Goal: Task Accomplishment & Management: Complete application form

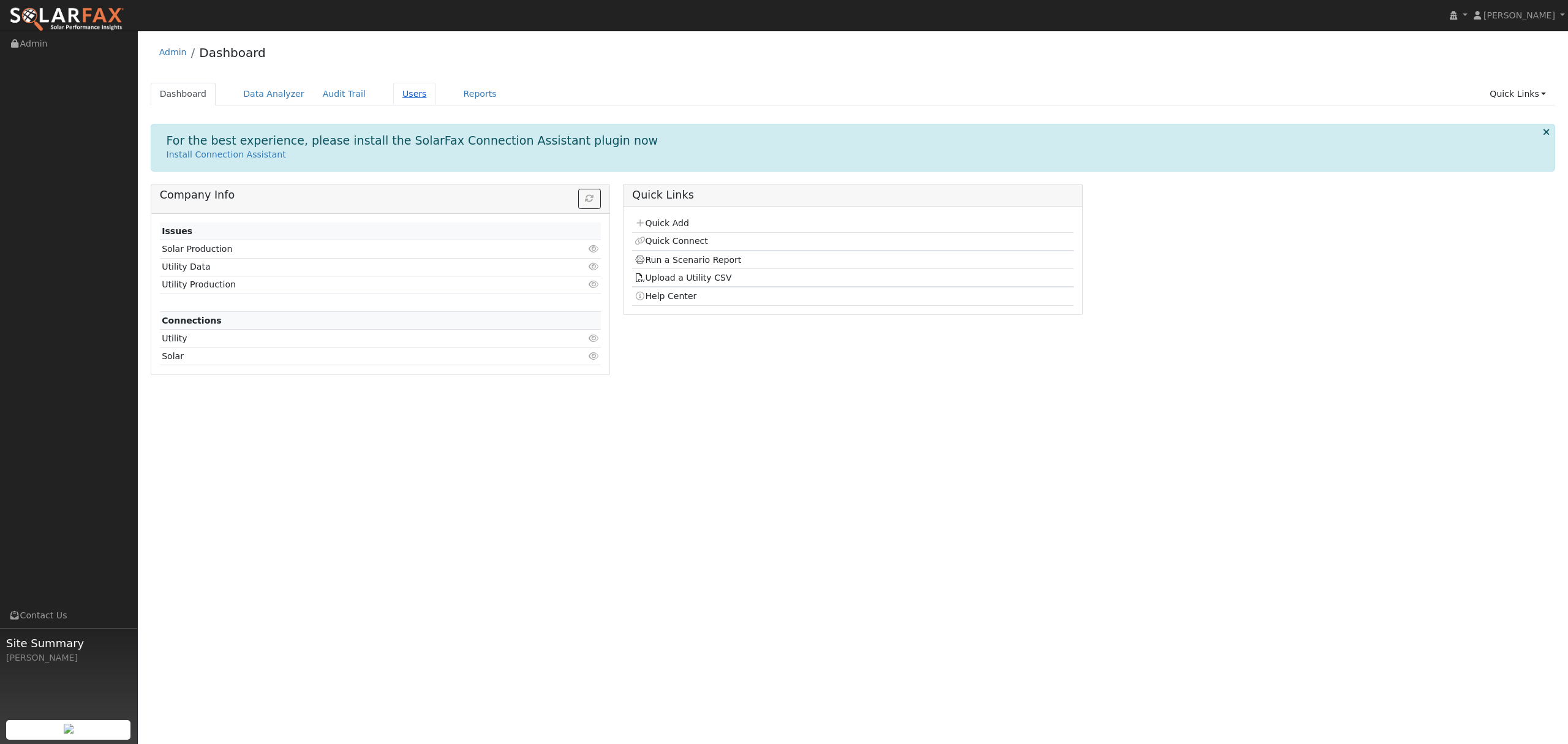
click at [400, 96] on link "Users" at bounding box center [415, 94] width 43 height 23
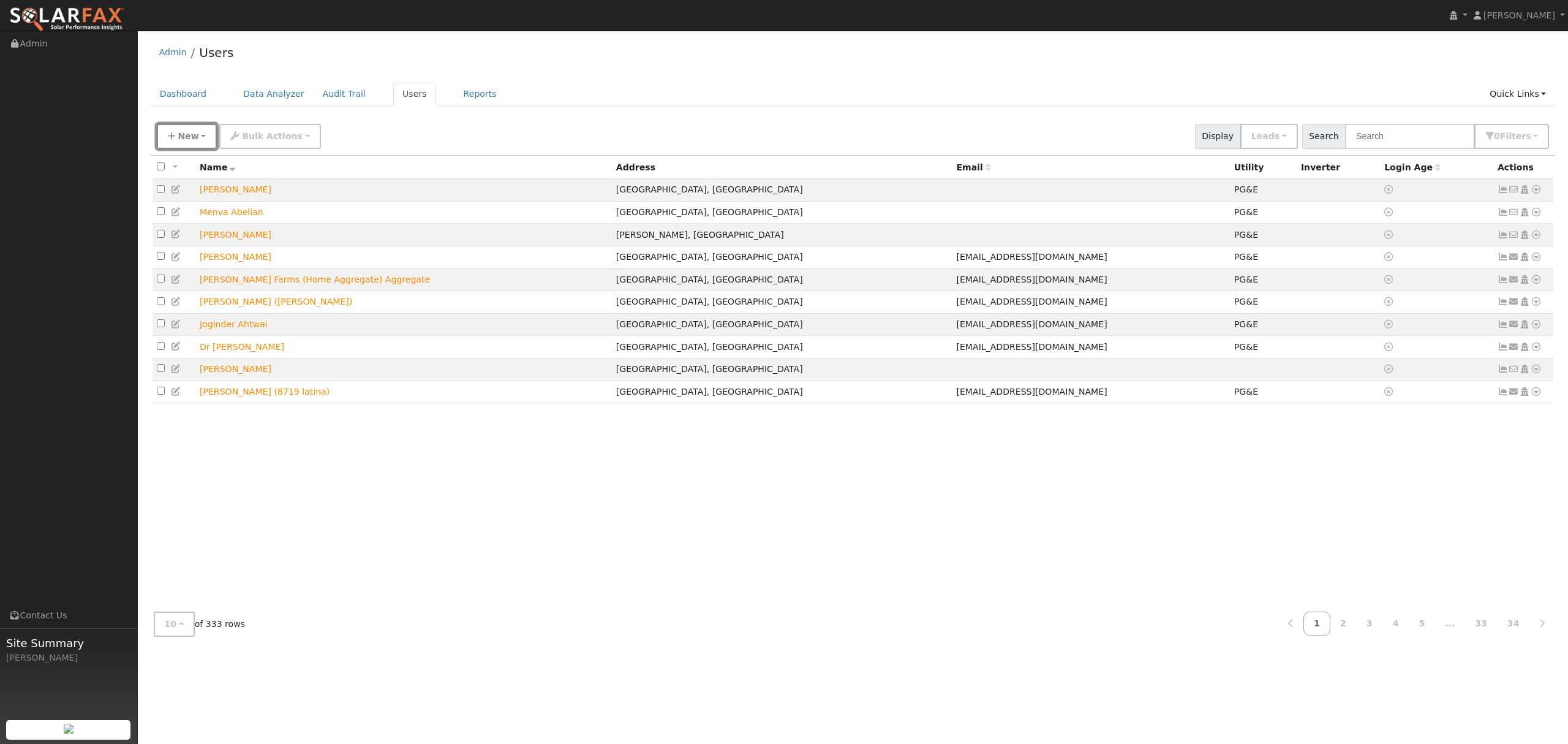
click at [189, 134] on span "New" at bounding box center [188, 135] width 21 height 9
click at [211, 189] on link "Quick Add" at bounding box center [208, 189] width 102 height 17
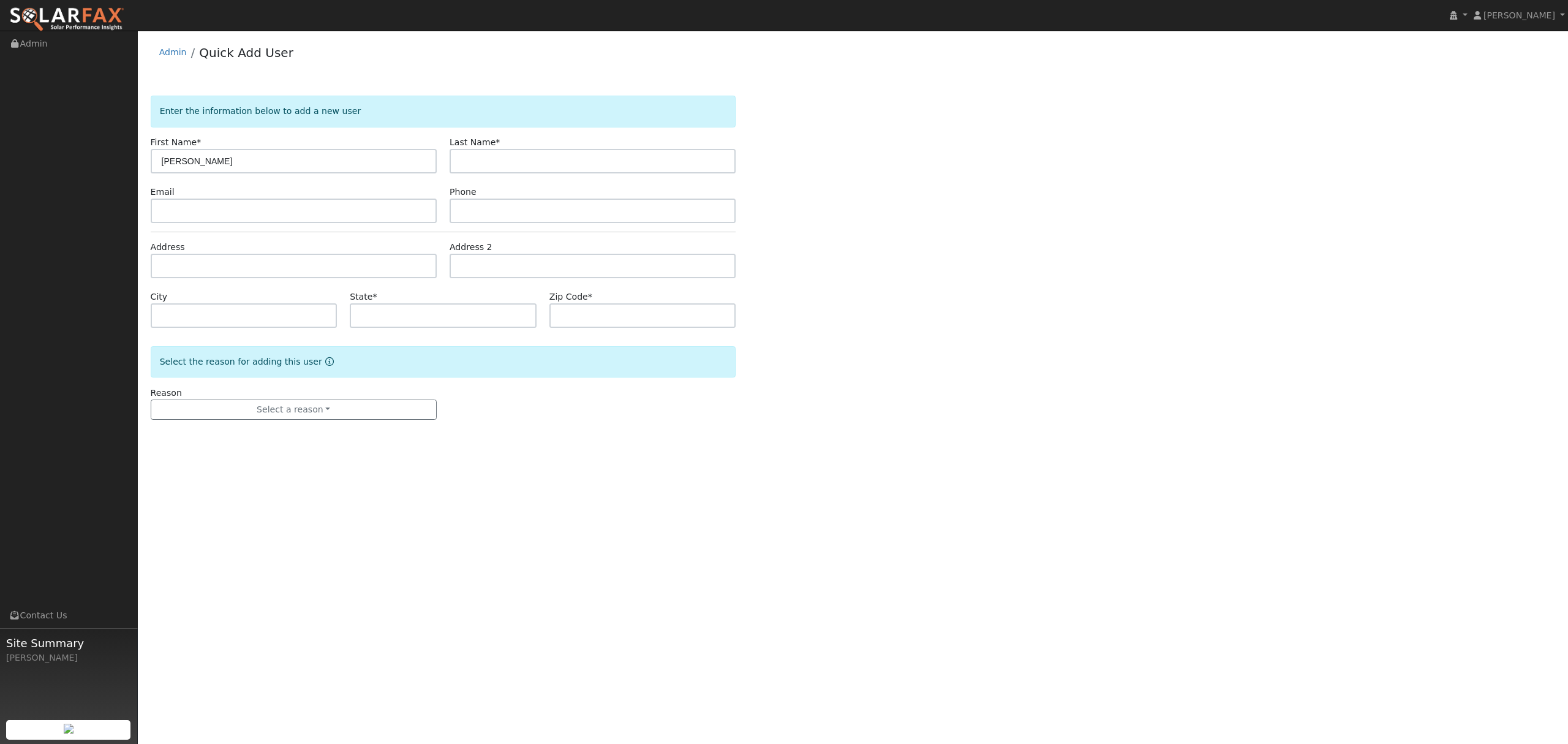
type input "william"
type input "costanza"
click at [180, 264] on input "text" at bounding box center [293, 266] width 286 height 24
type input "19540 Benedict Drive"
type input "Woodbridge"
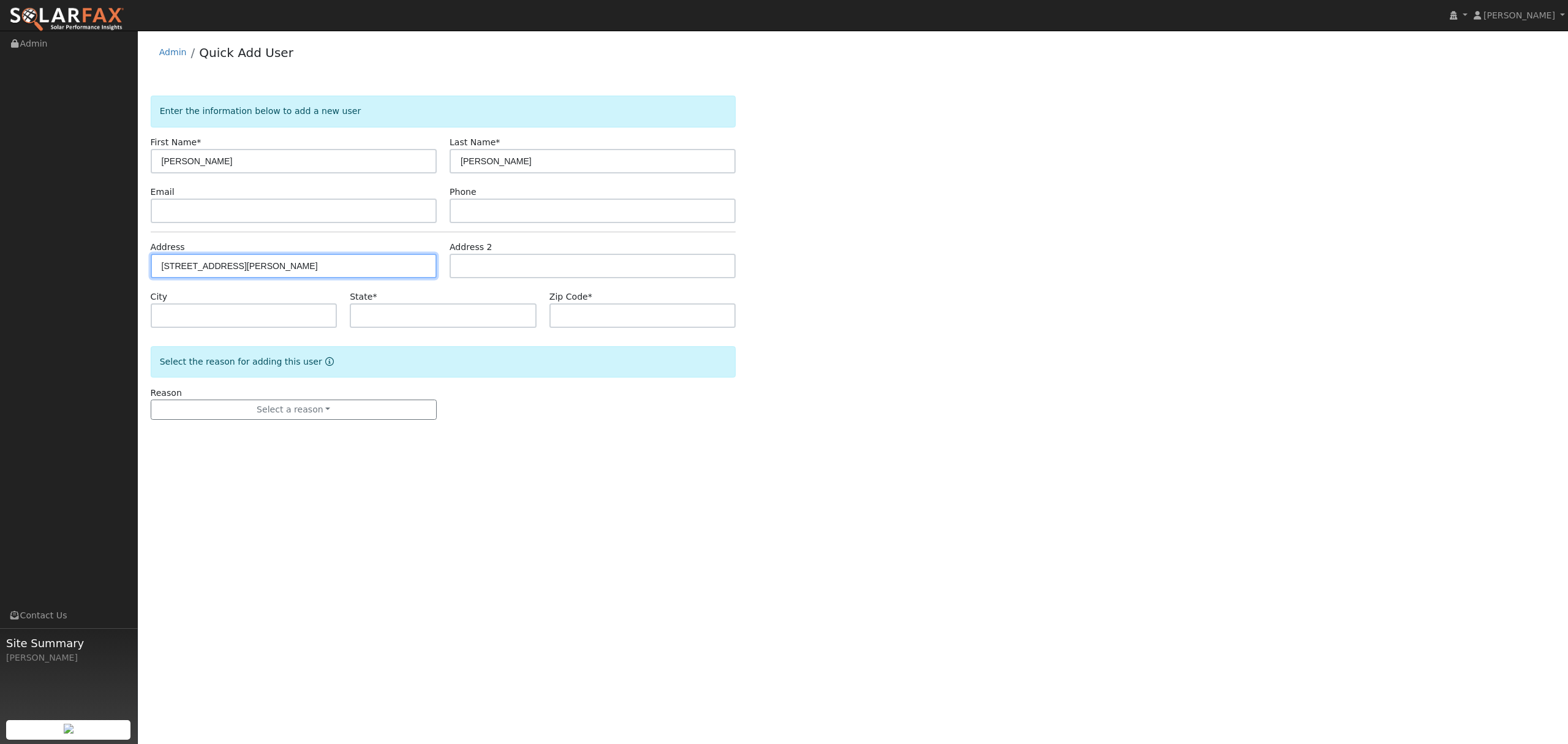
type input "CA"
type input "95258"
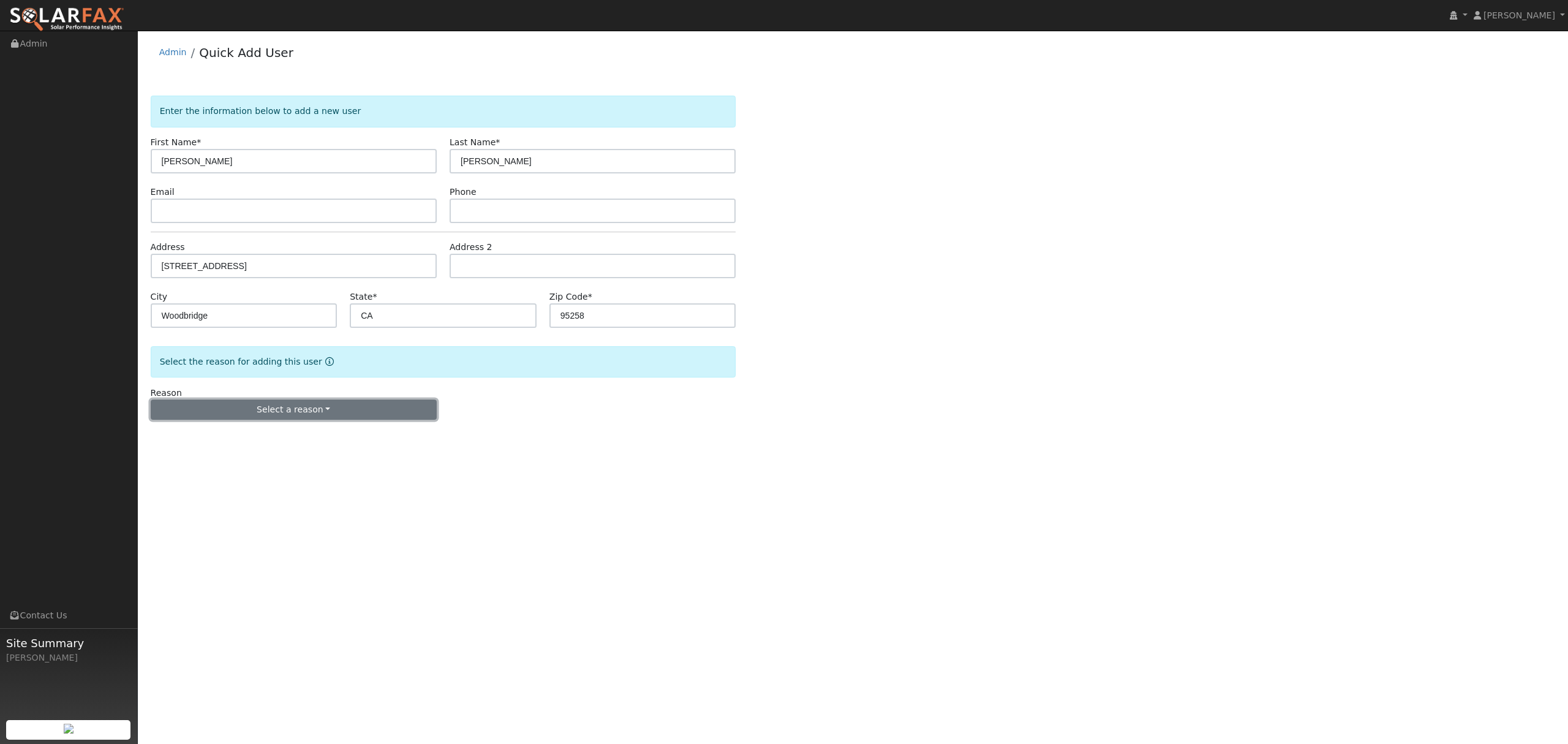
click at [275, 412] on button "Select a reason" at bounding box center [293, 410] width 286 height 21
click at [219, 434] on link "New lead" at bounding box center [219, 435] width 135 height 17
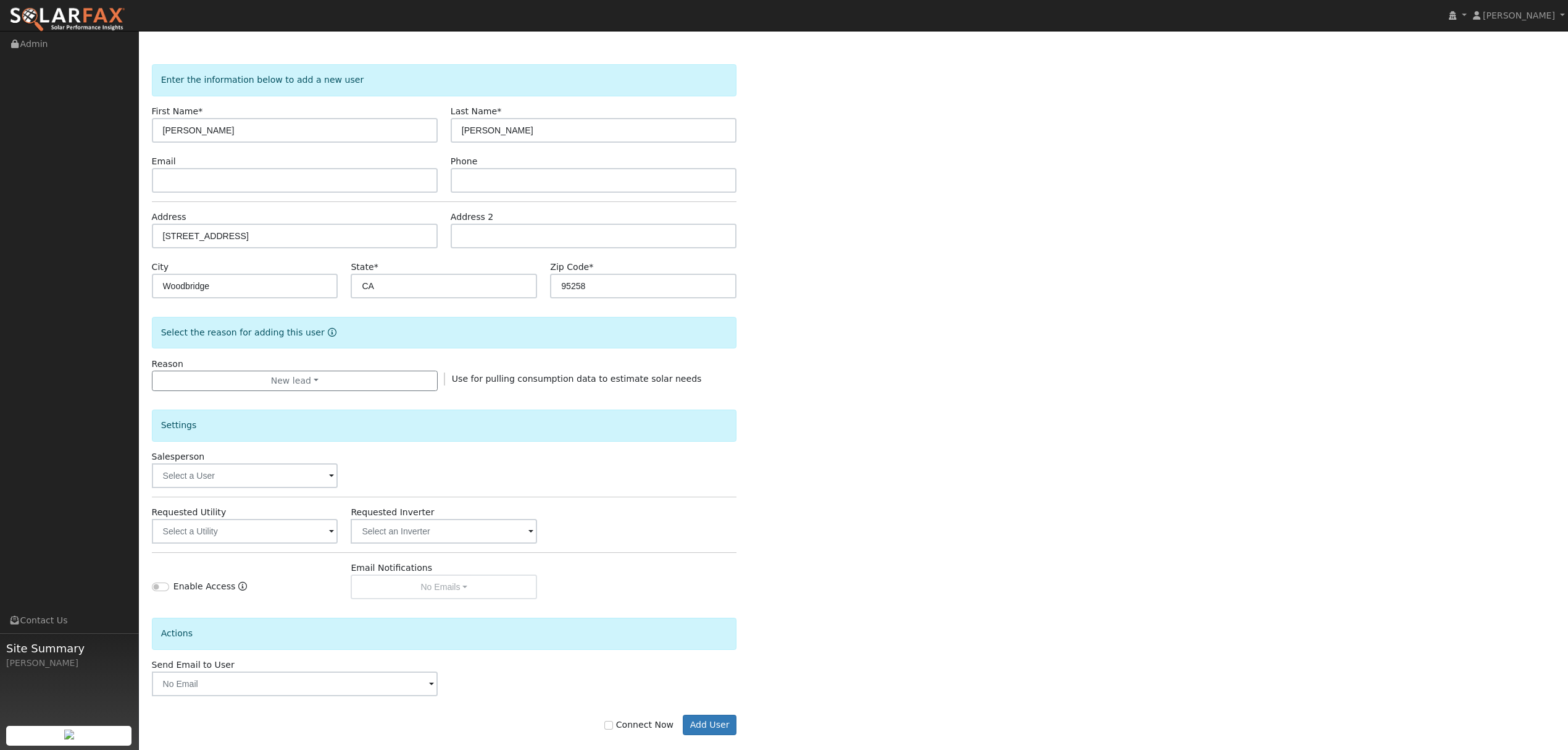
scroll to position [50, 0]
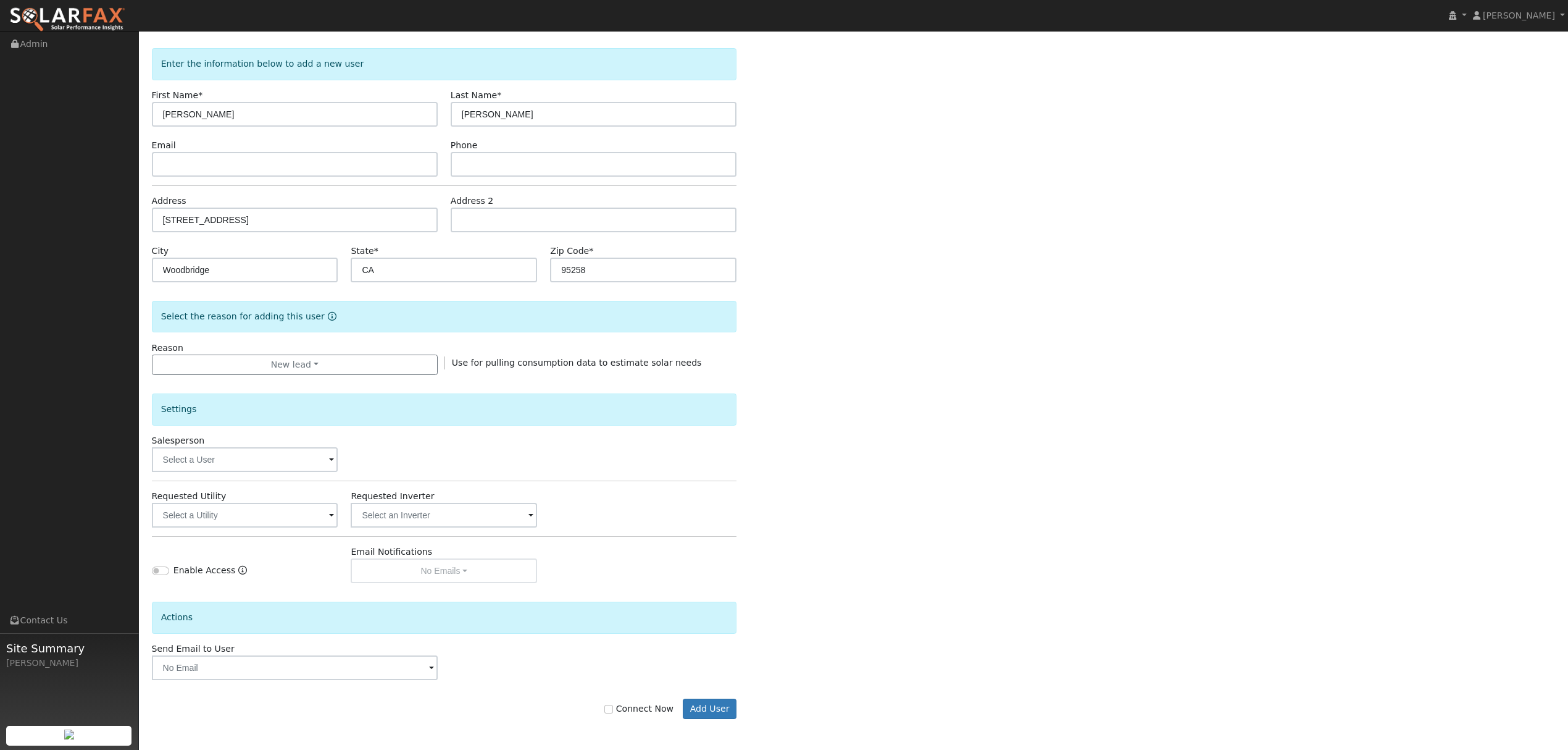
click at [298, 527] on div "Settings Salesperson Requested Utility Requested Inverter Enable Access Email N…" at bounding box center [444, 479] width 585 height 209
click at [303, 517] on input "text" at bounding box center [245, 515] width 187 height 25
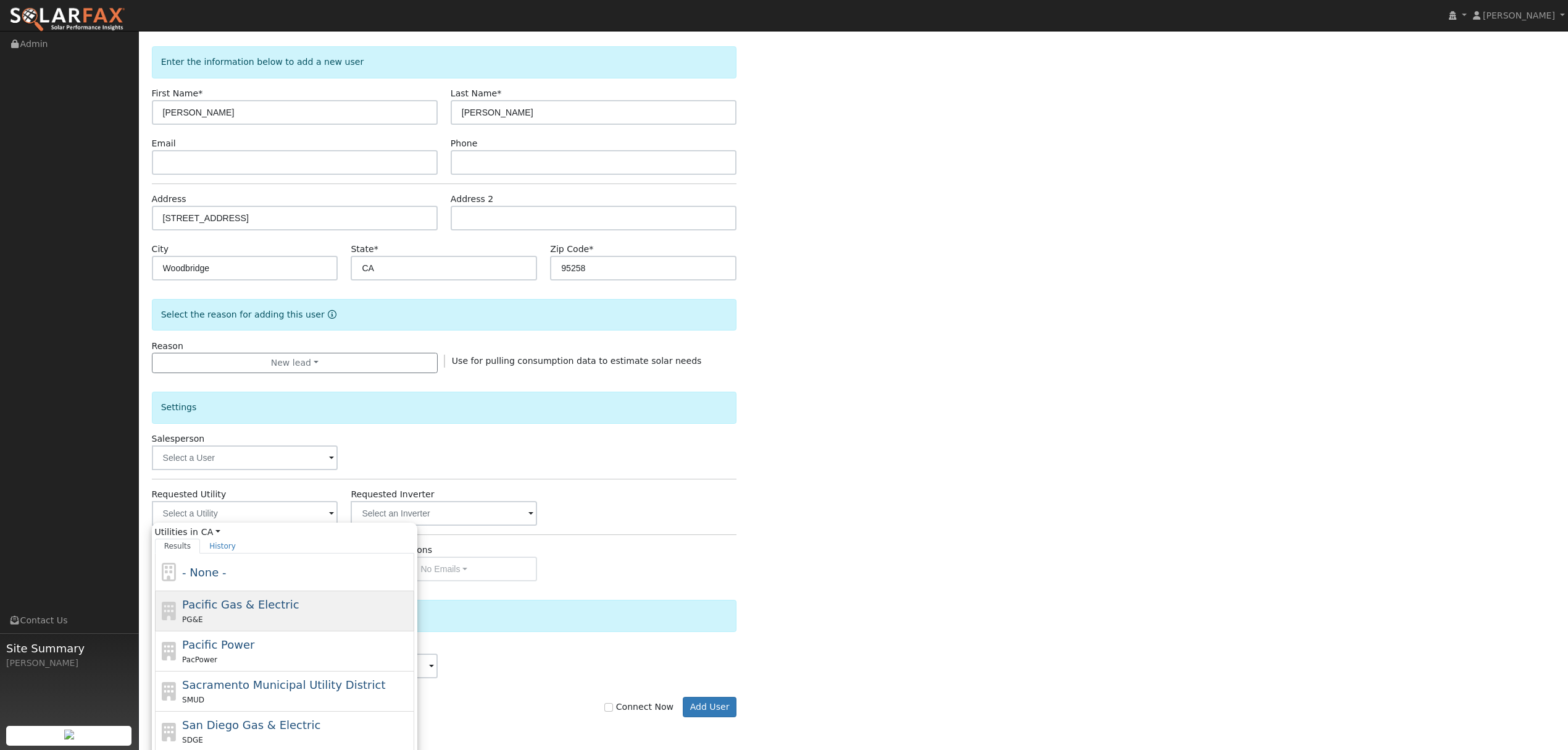
click at [244, 603] on span "Pacific Gas & Electric" at bounding box center [240, 605] width 117 height 13
type input "Pacific Gas & Electric"
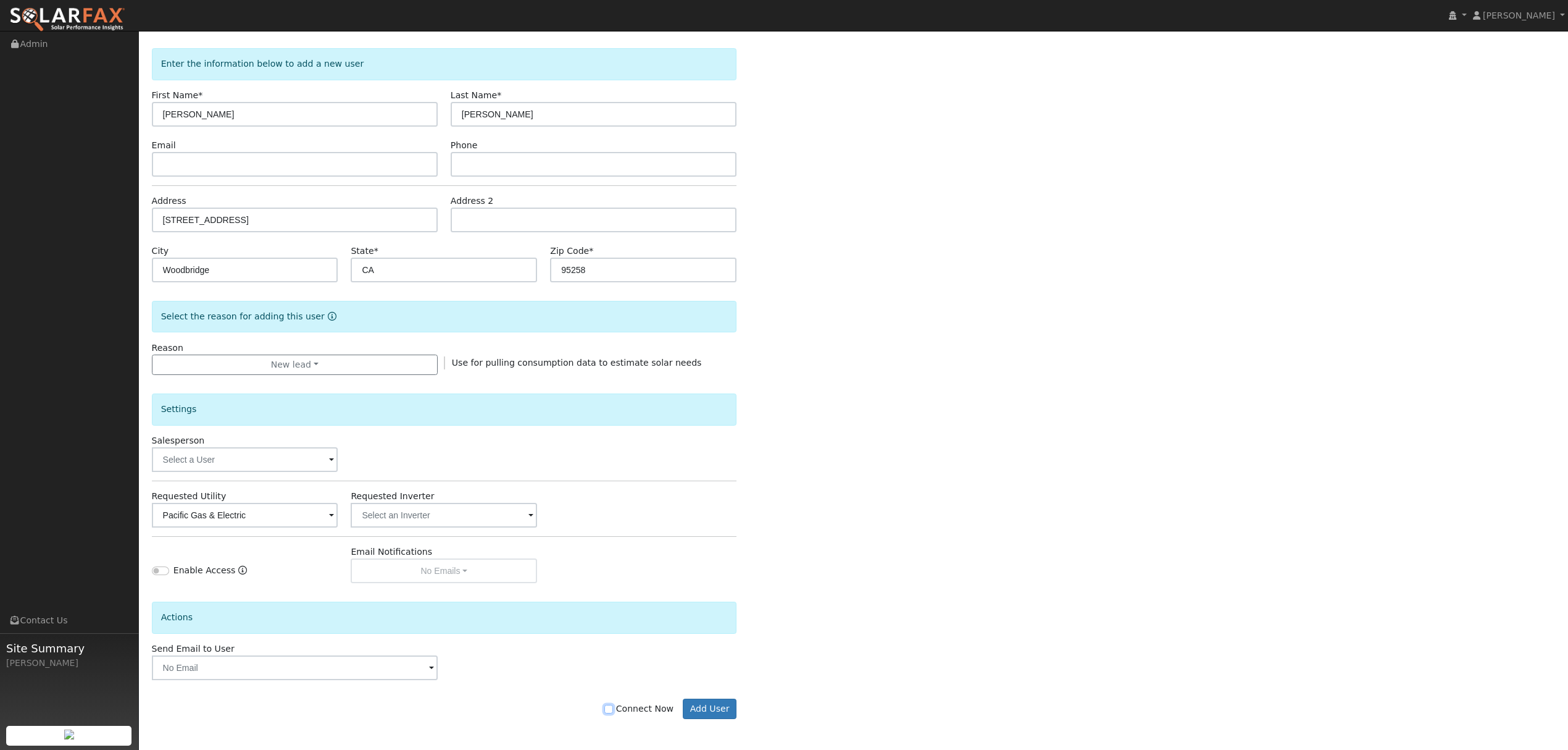
click at [613, 709] on input "Connect Now" at bounding box center [609, 708] width 9 height 9
checkbox input "true"
click at [712, 702] on button "Add User" at bounding box center [709, 709] width 54 height 21
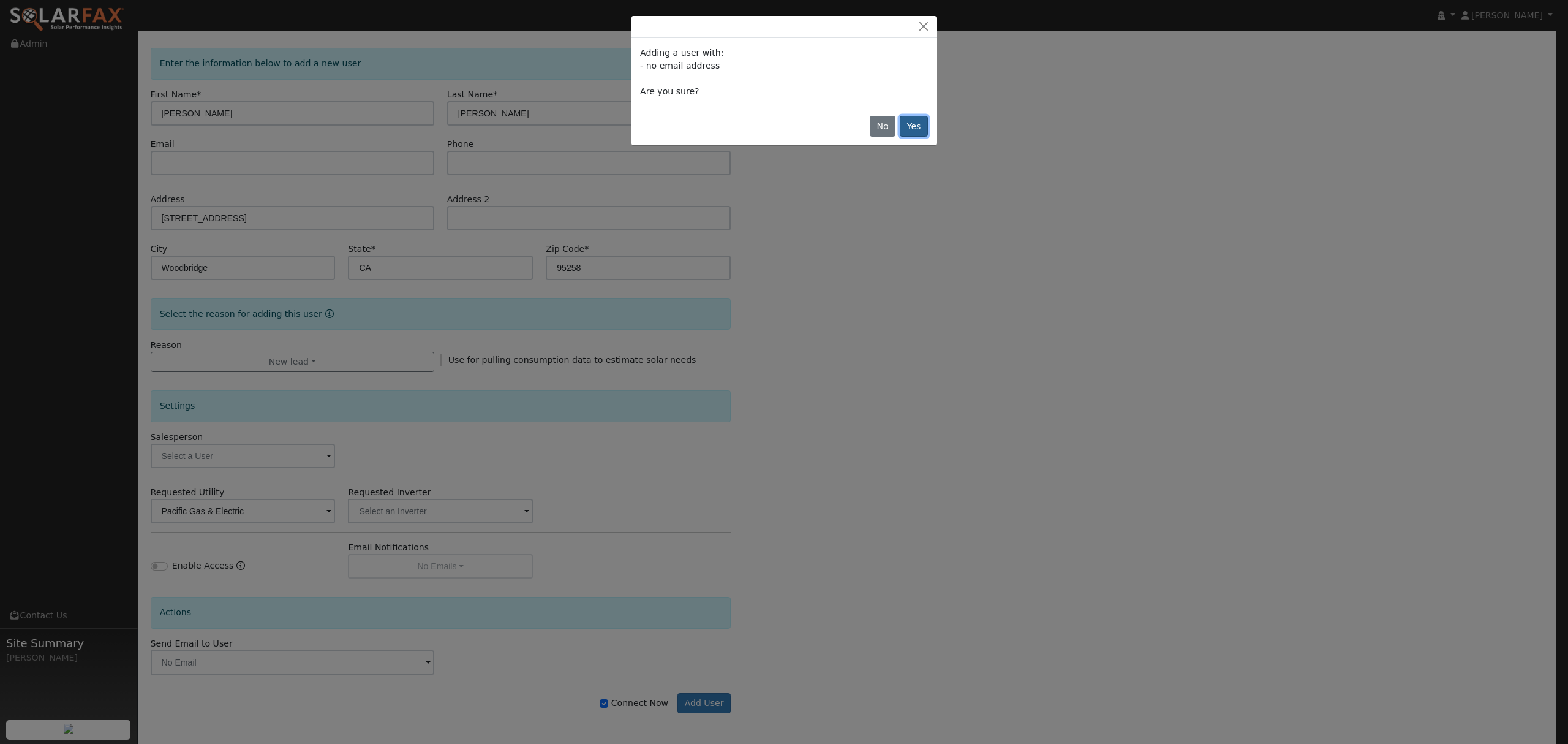
click at [917, 133] on button "Yes" at bounding box center [914, 126] width 28 height 21
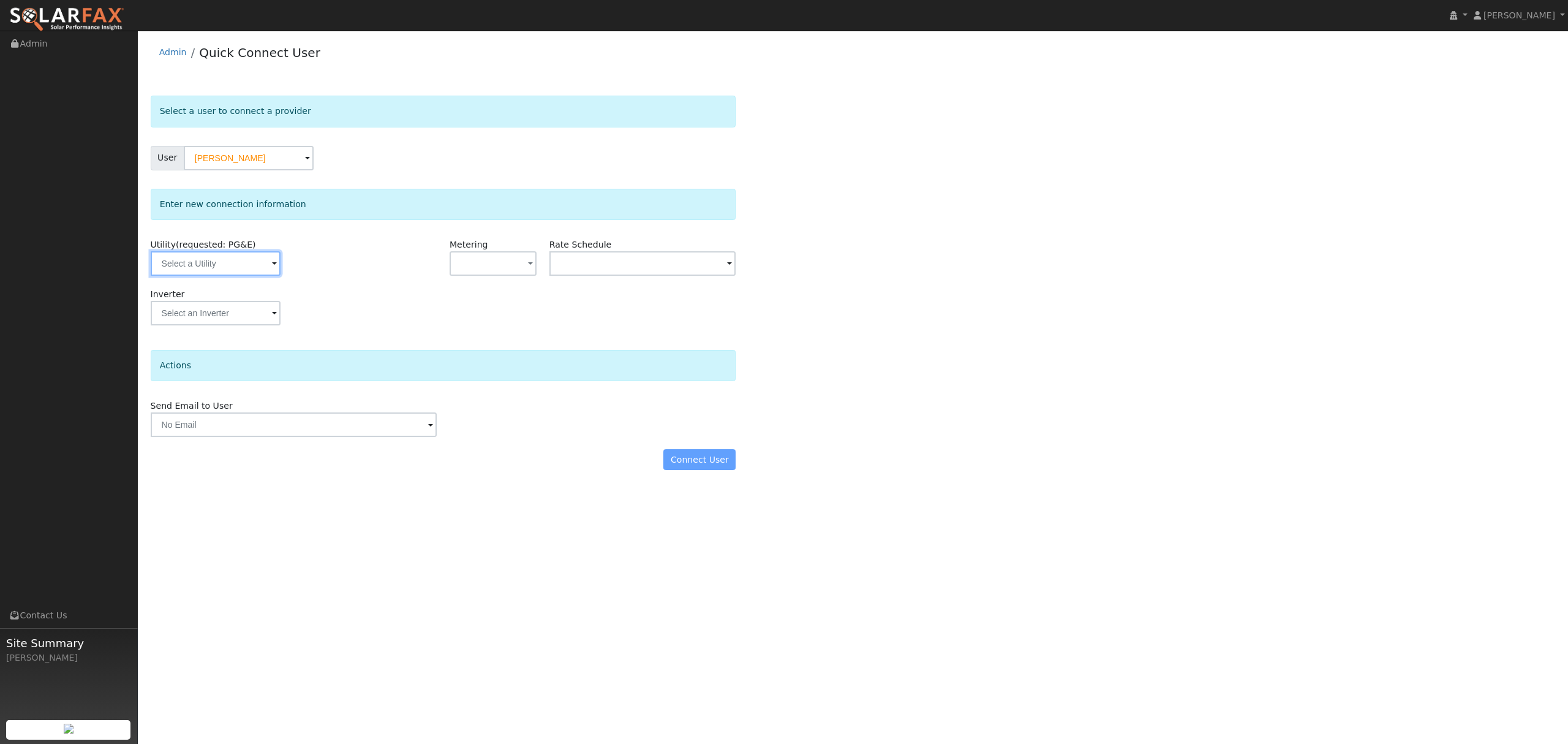
click at [230, 275] on input "text" at bounding box center [215, 263] width 130 height 24
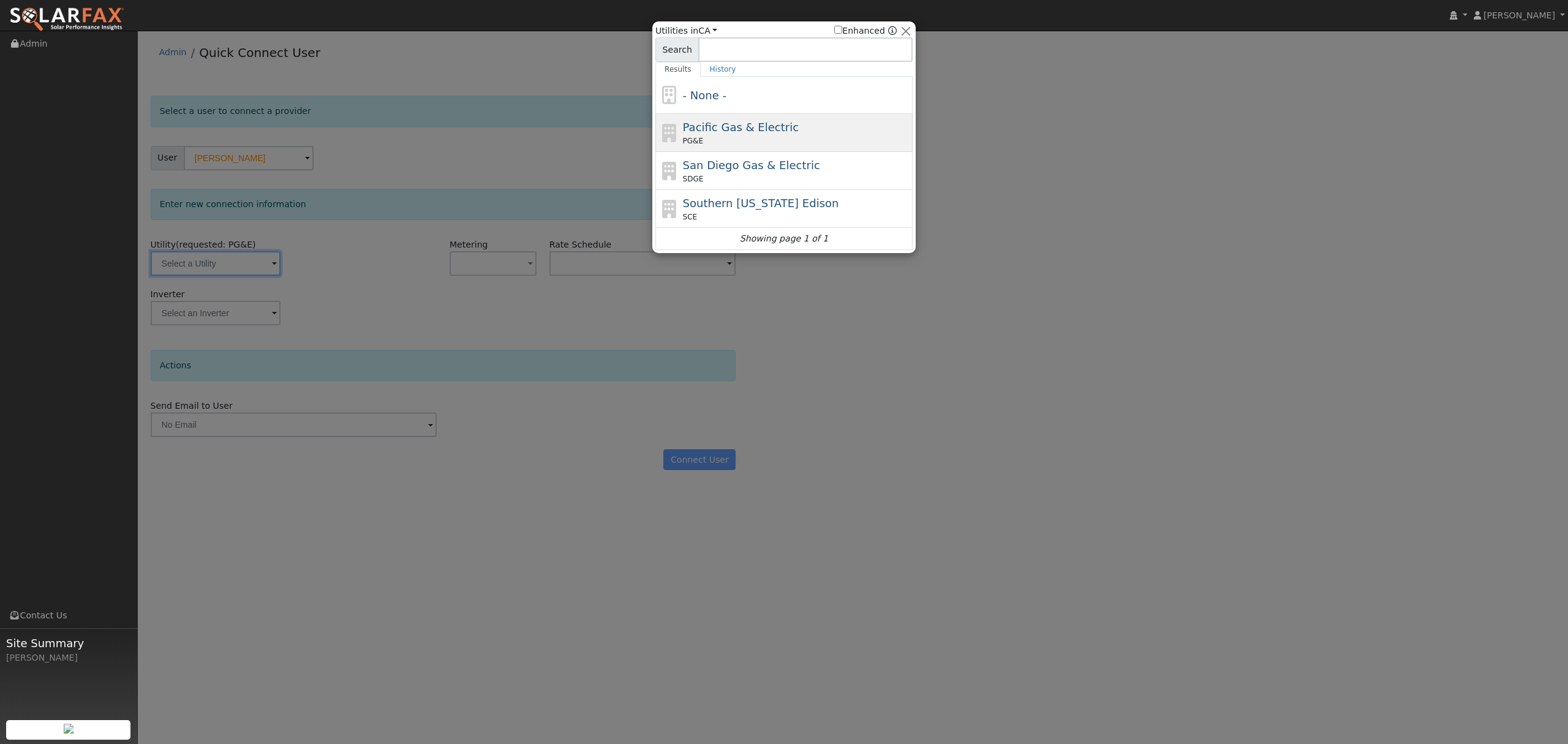
click at [711, 133] on span "Pacific Gas & Electric" at bounding box center [740, 127] width 116 height 13
type input "PG&E"
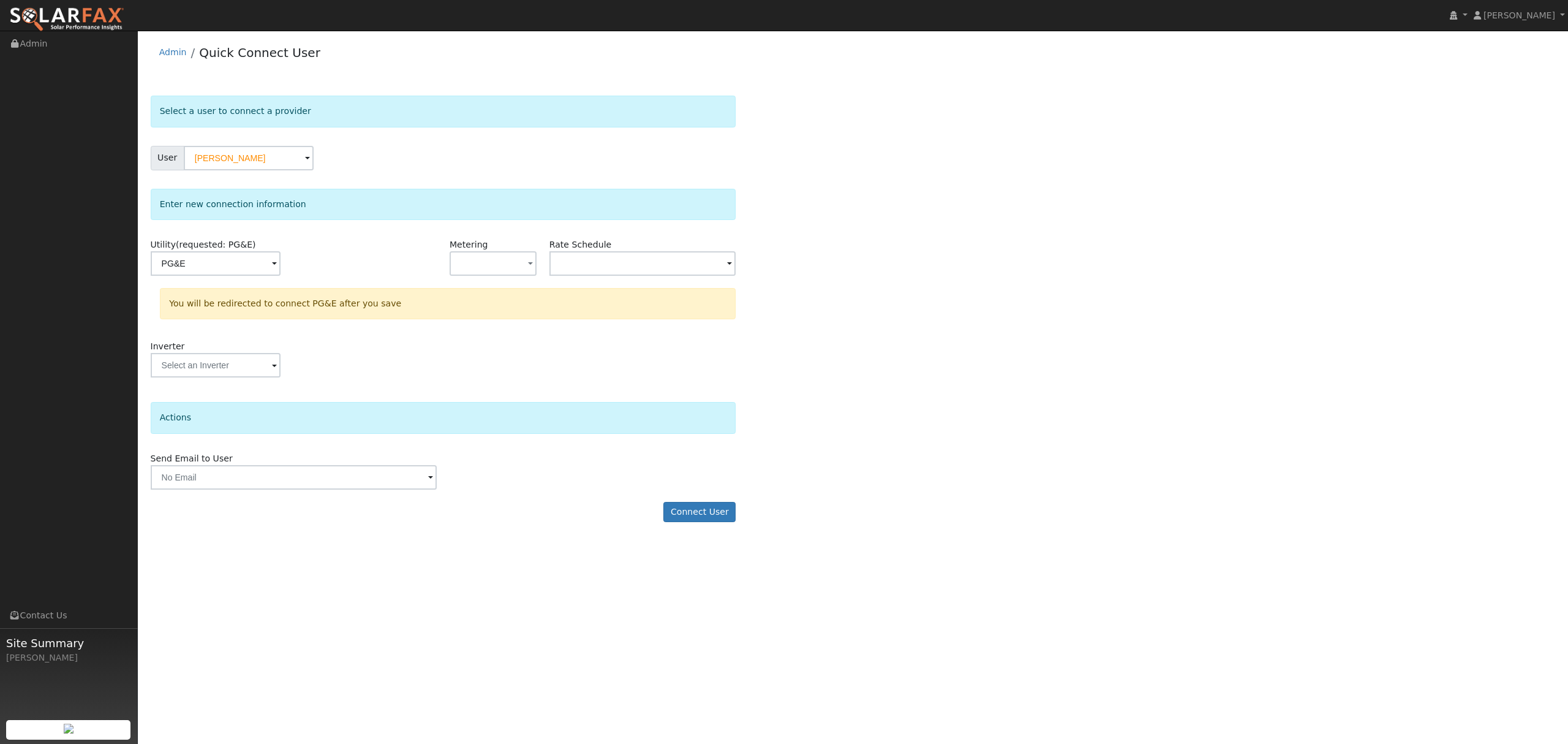
click at [712, 493] on form "Select a user to connect a provider User [PERSON_NAME] Account Default Account …" at bounding box center [443, 315] width 586 height 438
click at [705, 515] on button "Connect User" at bounding box center [699, 512] width 72 height 21
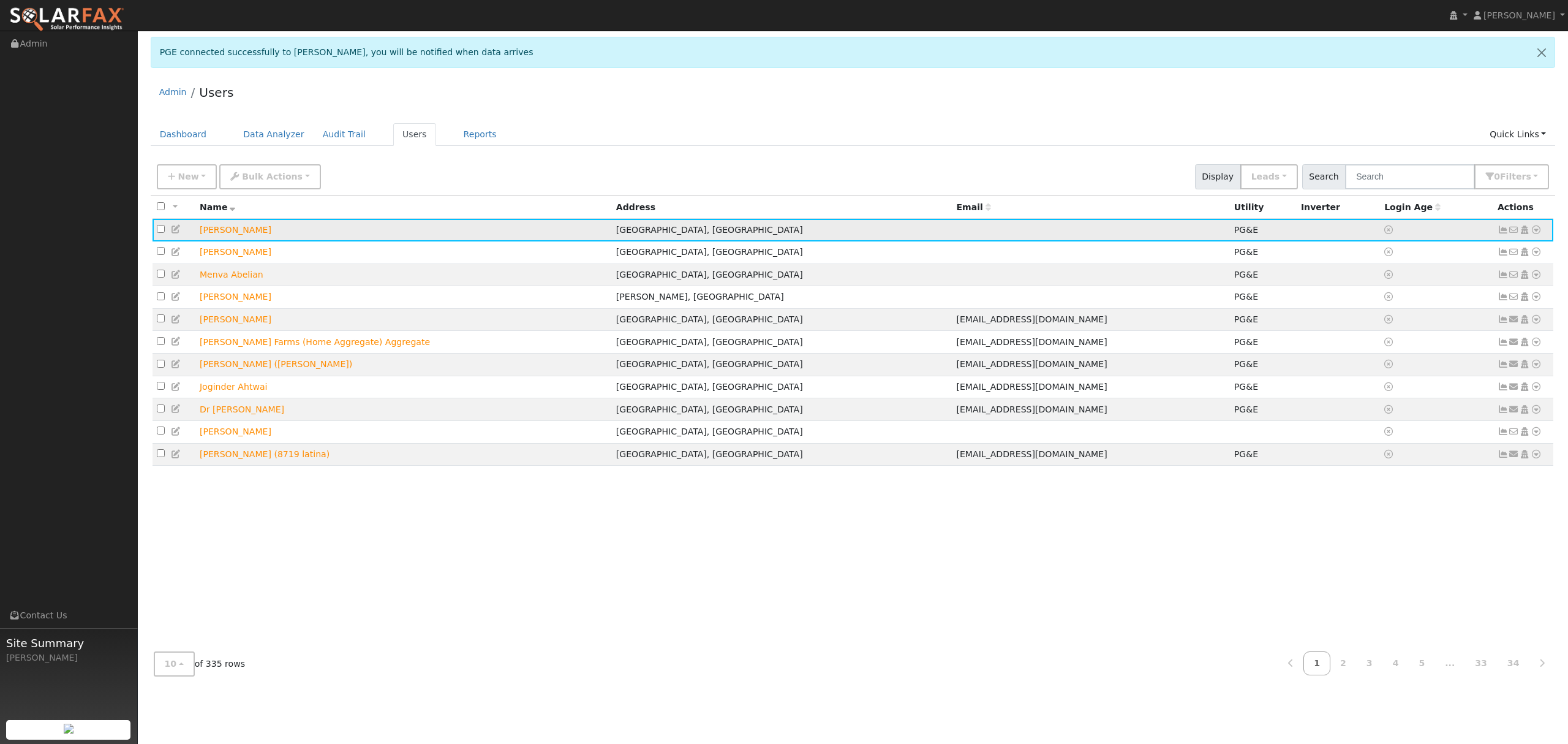
click at [1535, 231] on icon at bounding box center [1537, 230] width 11 height 8
click at [1511, 252] on link "Data Analyzer" at bounding box center [1496, 251] width 88 height 17
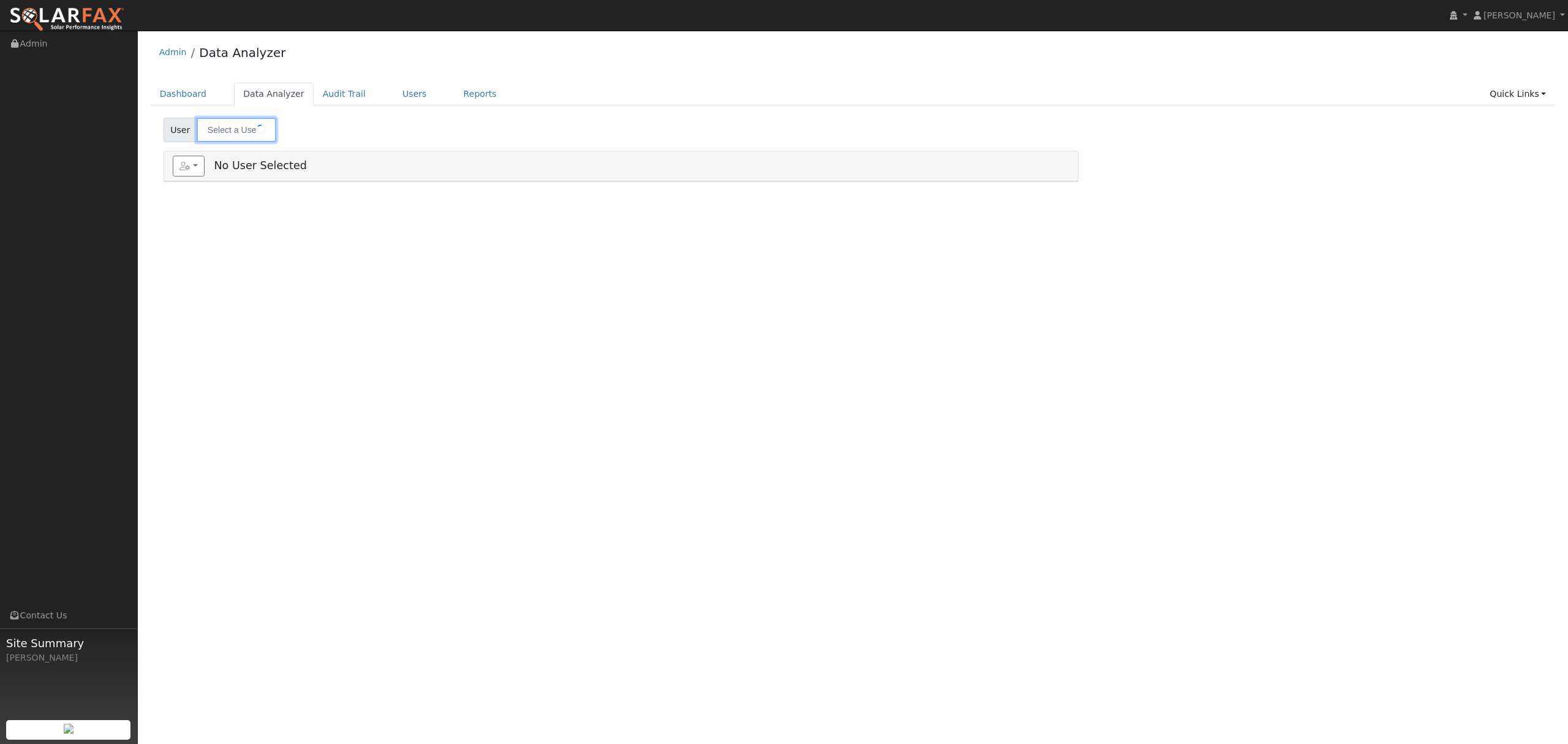
type input "[PERSON_NAME]"
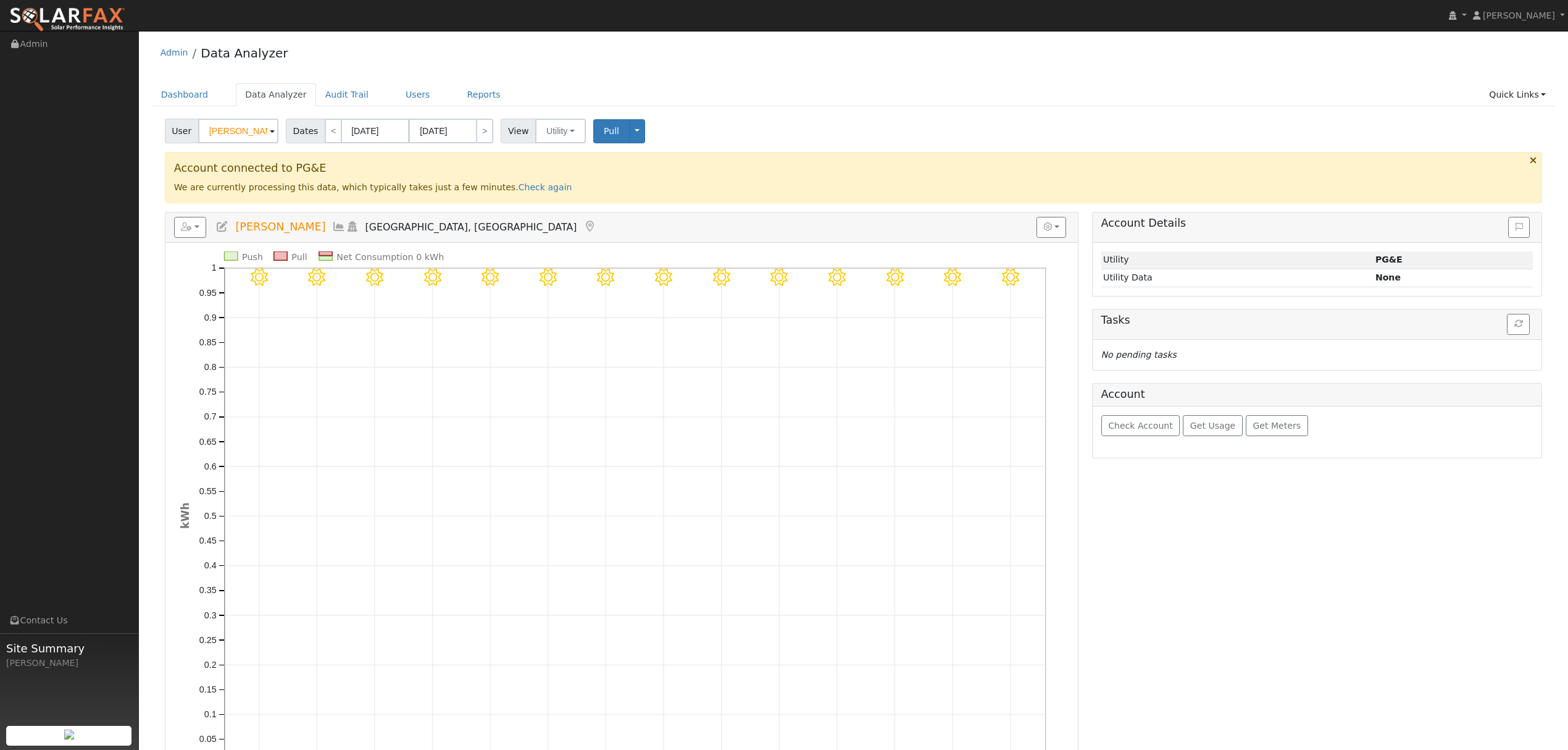
click at [220, 229] on icon at bounding box center [222, 227] width 13 height 11
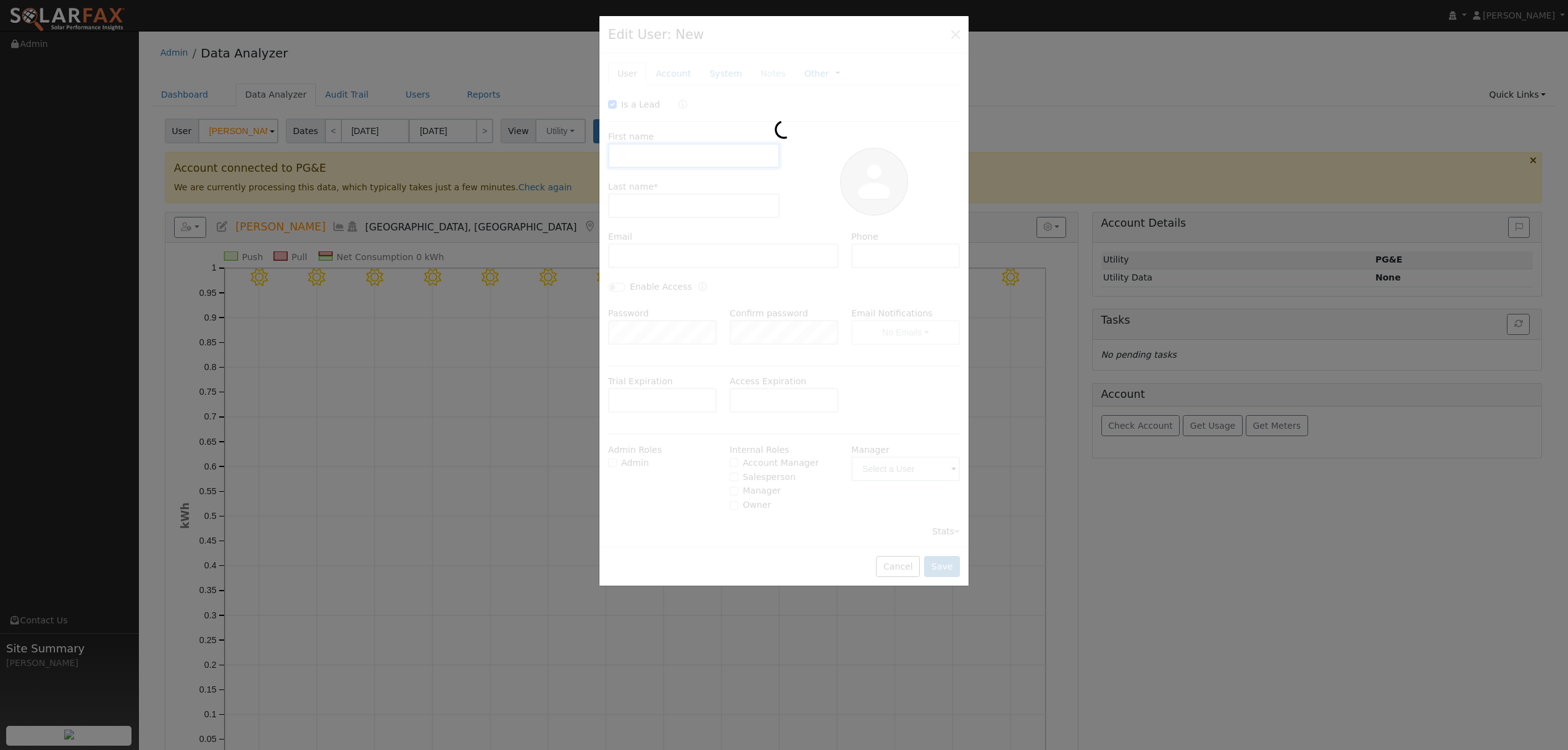
checkbox input "true"
type input "william"
type input "costanza"
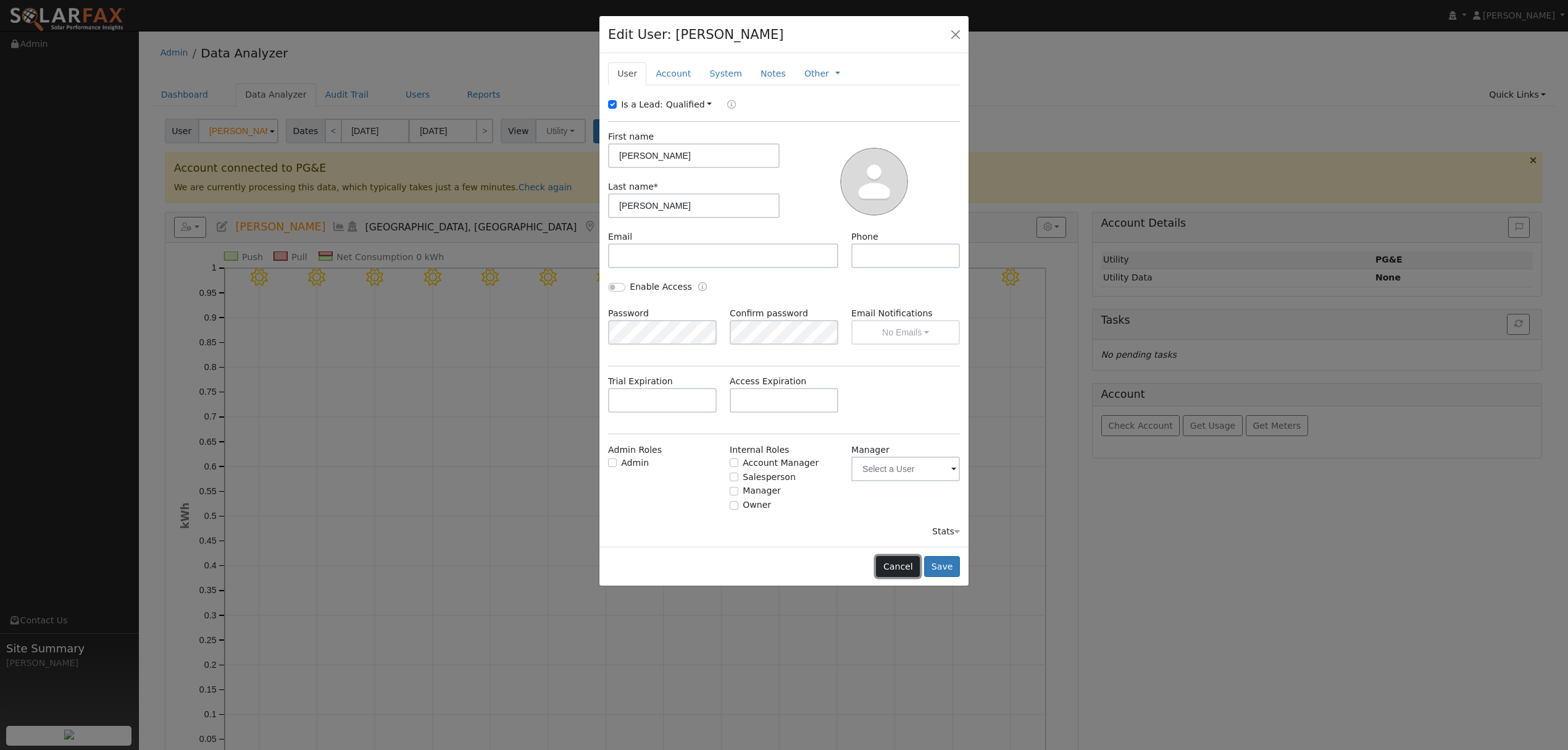
click at [912, 568] on button "Cancel" at bounding box center [898, 566] width 44 height 21
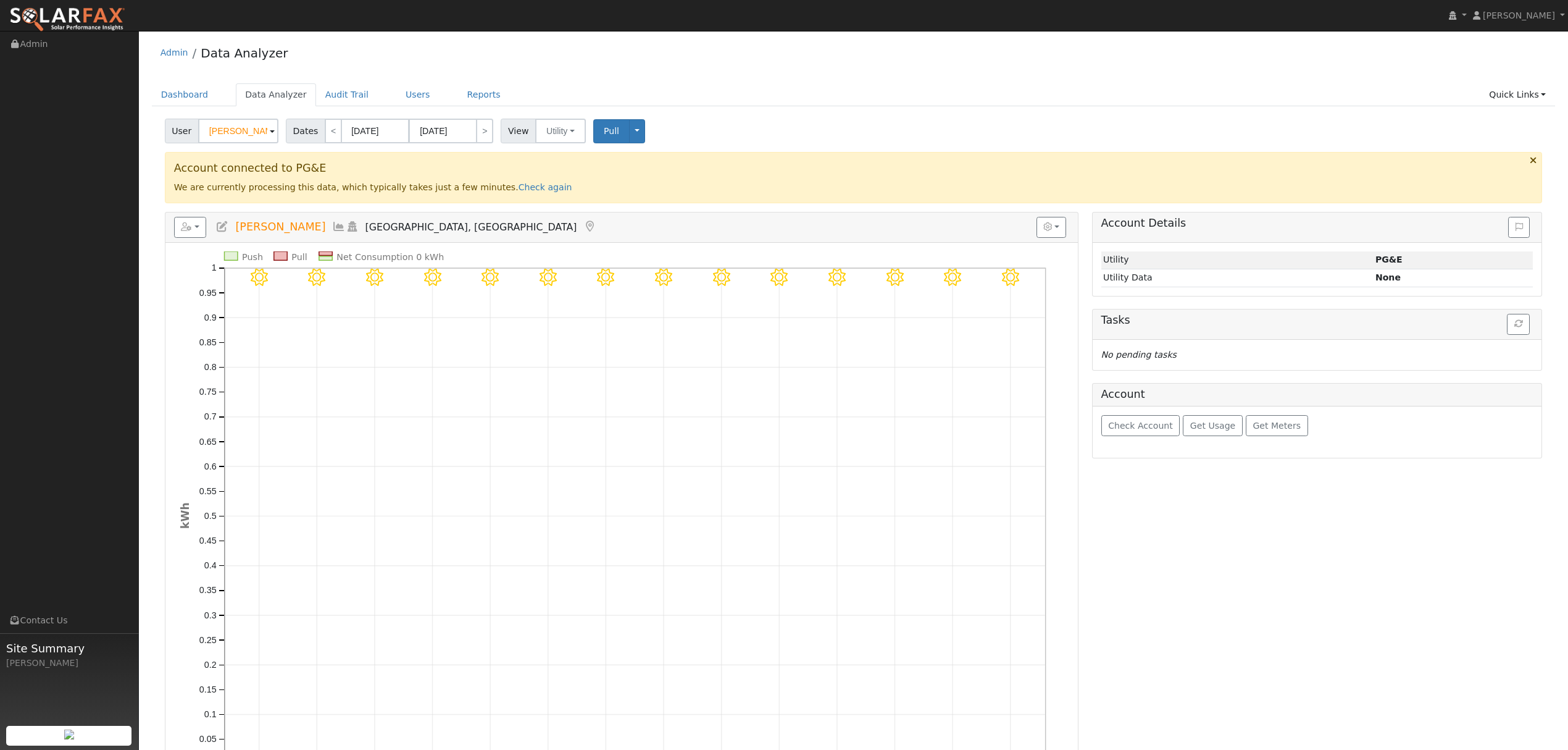
click at [332, 228] on icon at bounding box center [338, 227] width 13 height 11
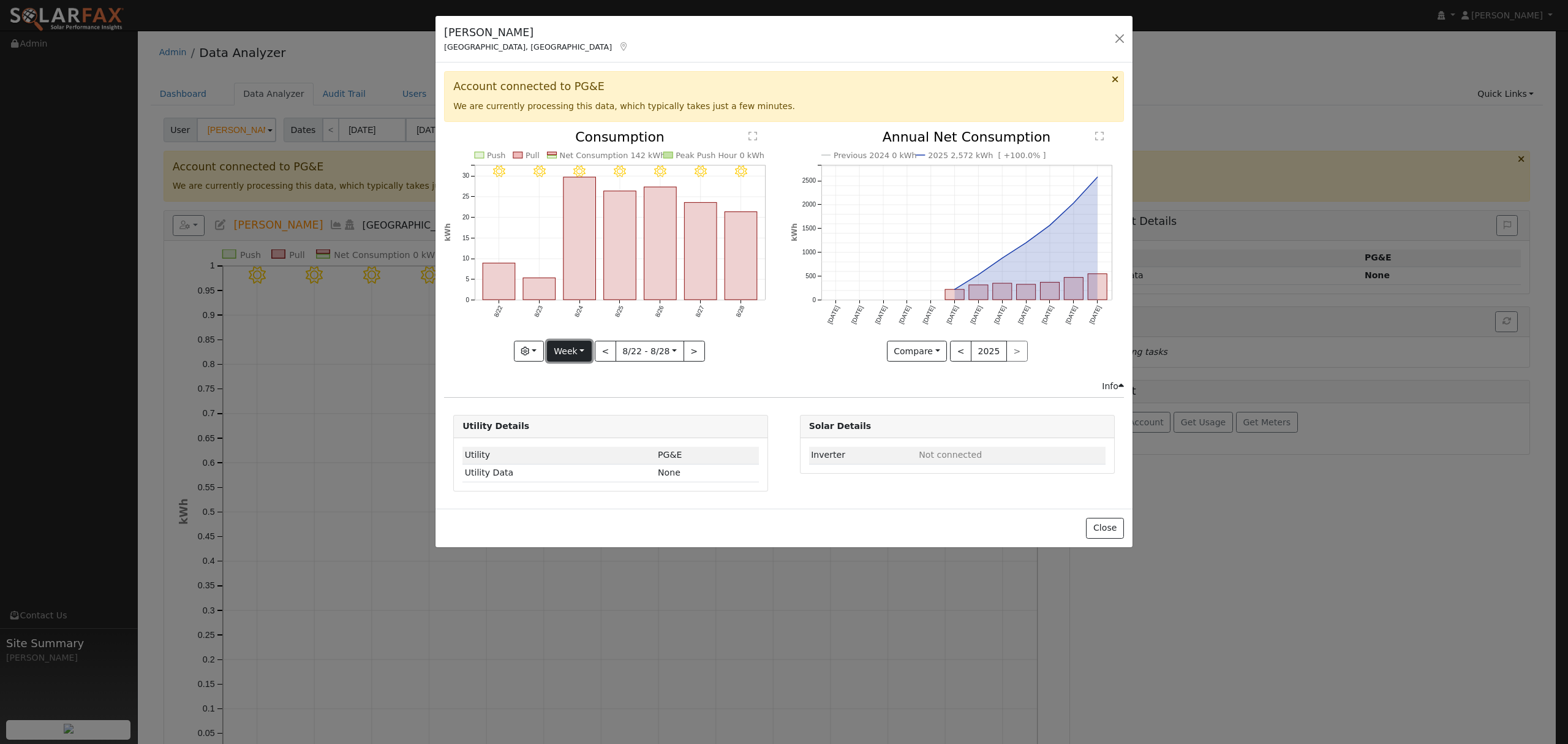
click at [576, 351] on button "Week" at bounding box center [570, 351] width 45 height 21
click at [594, 425] on link "Year" at bounding box center [590, 428] width 86 height 17
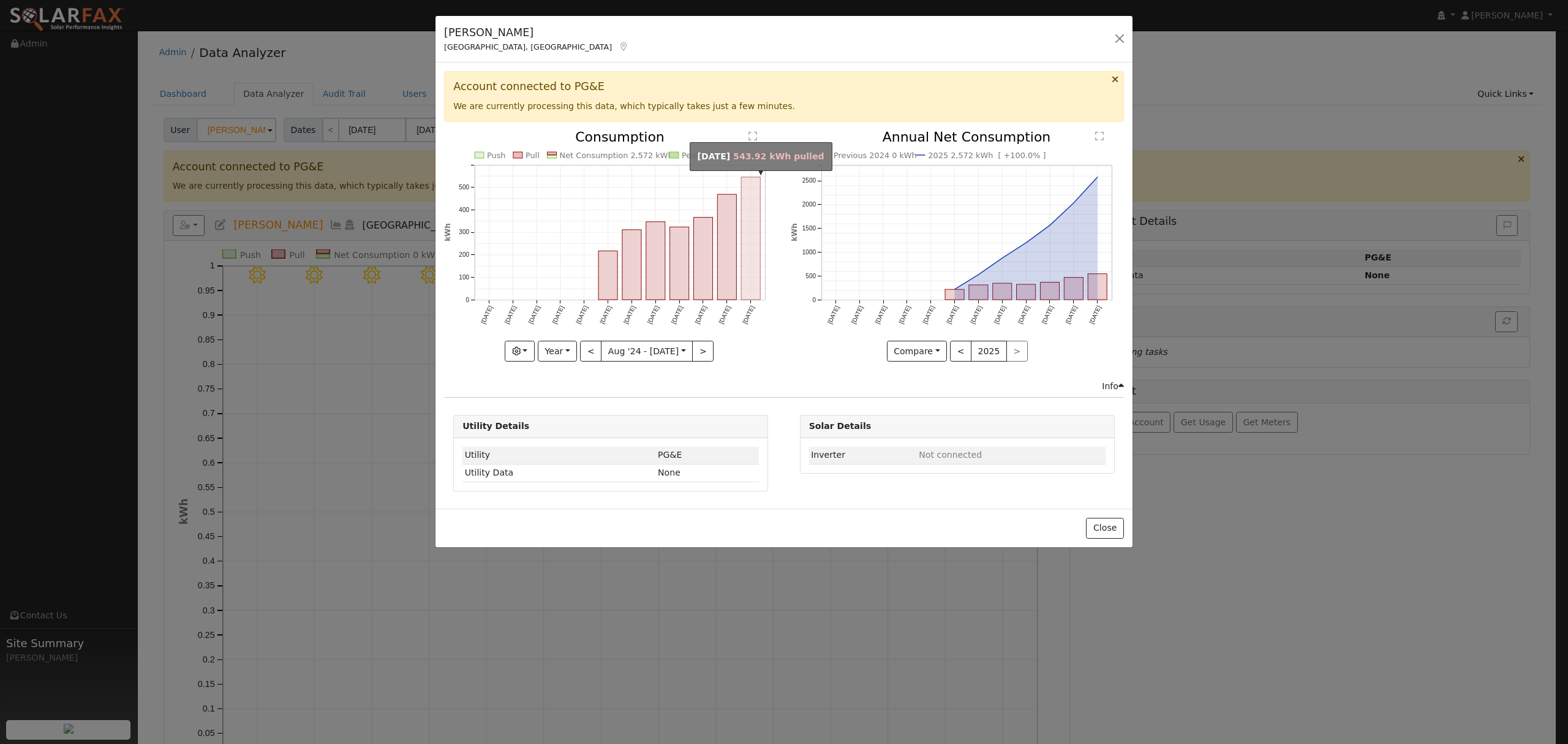
click at [754, 240] on rect "onclick=""" at bounding box center [752, 238] width 19 height 122
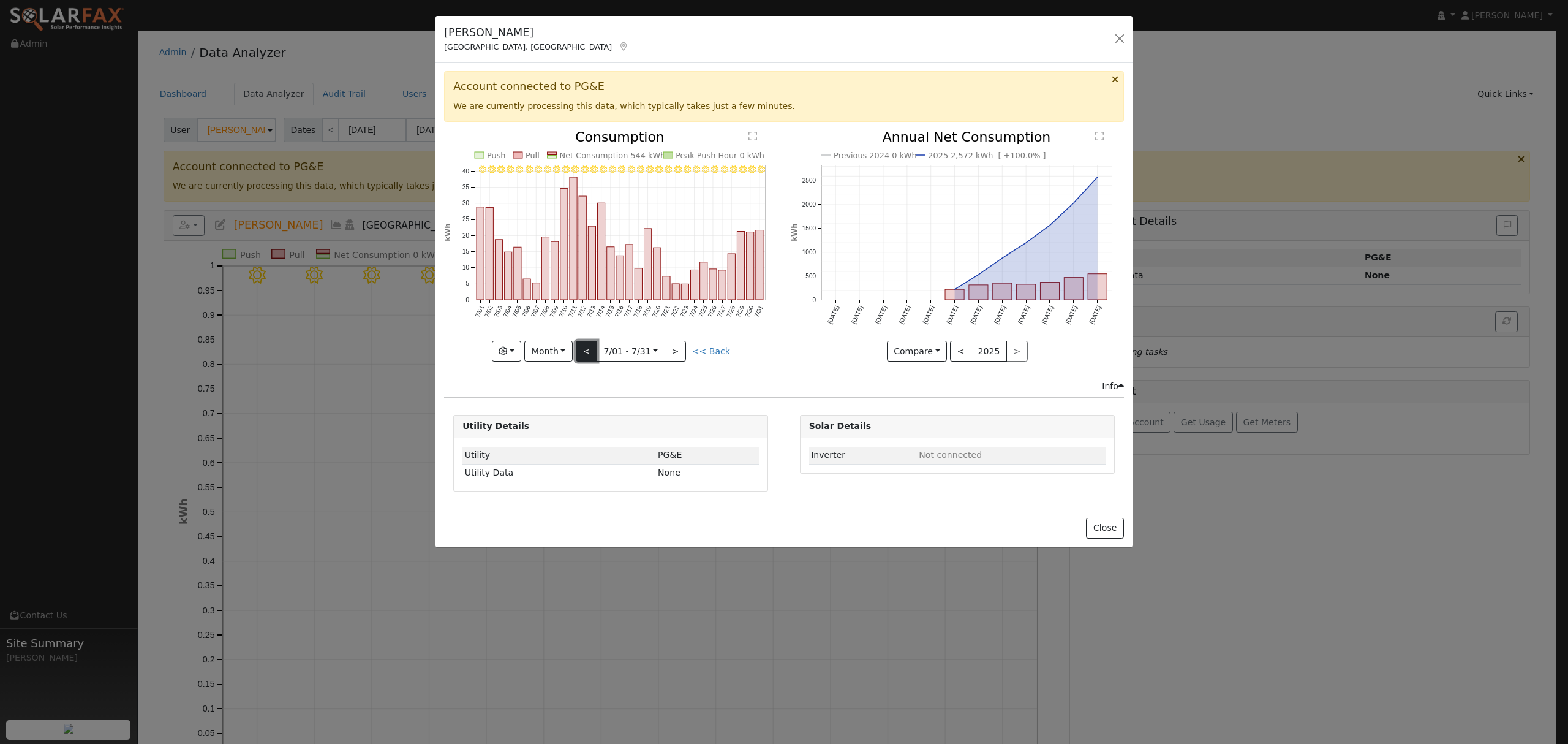
click at [588, 356] on button "<" at bounding box center [586, 351] width 22 height 21
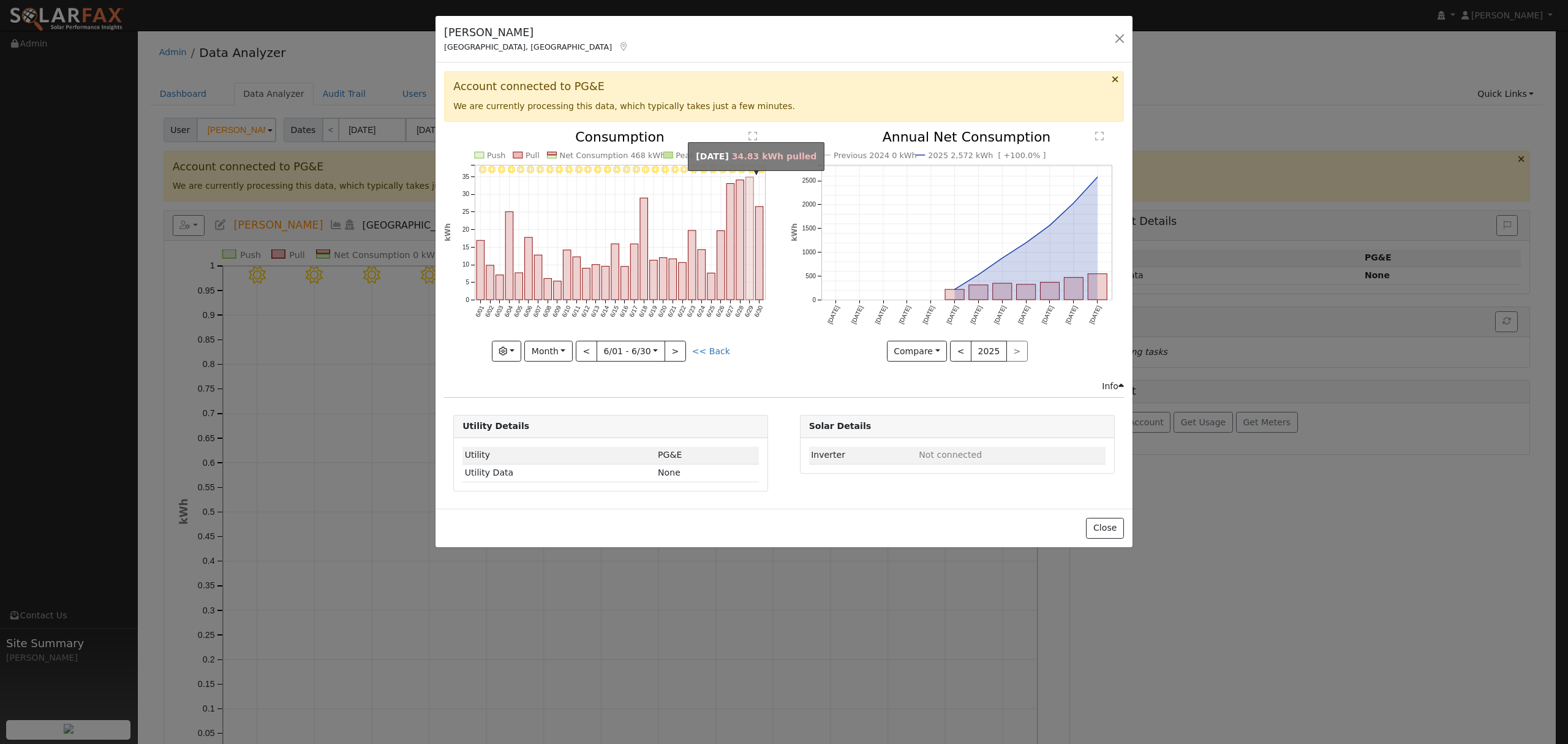
click at [752, 180] on rect "onclick=""" at bounding box center [750, 238] width 8 height 122
type input "2025-06-29"
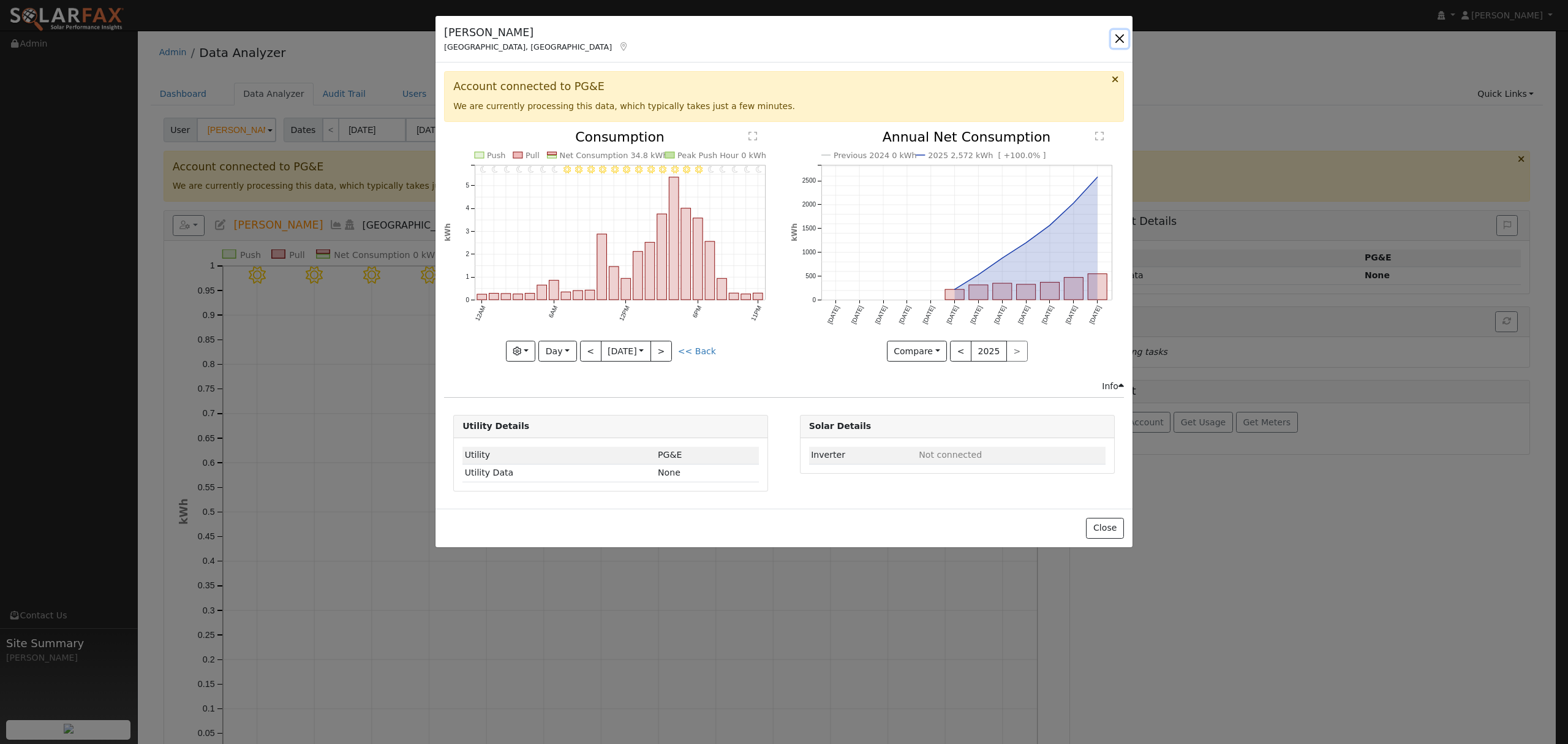
click at [1115, 40] on button "button" at bounding box center [1120, 39] width 17 height 17
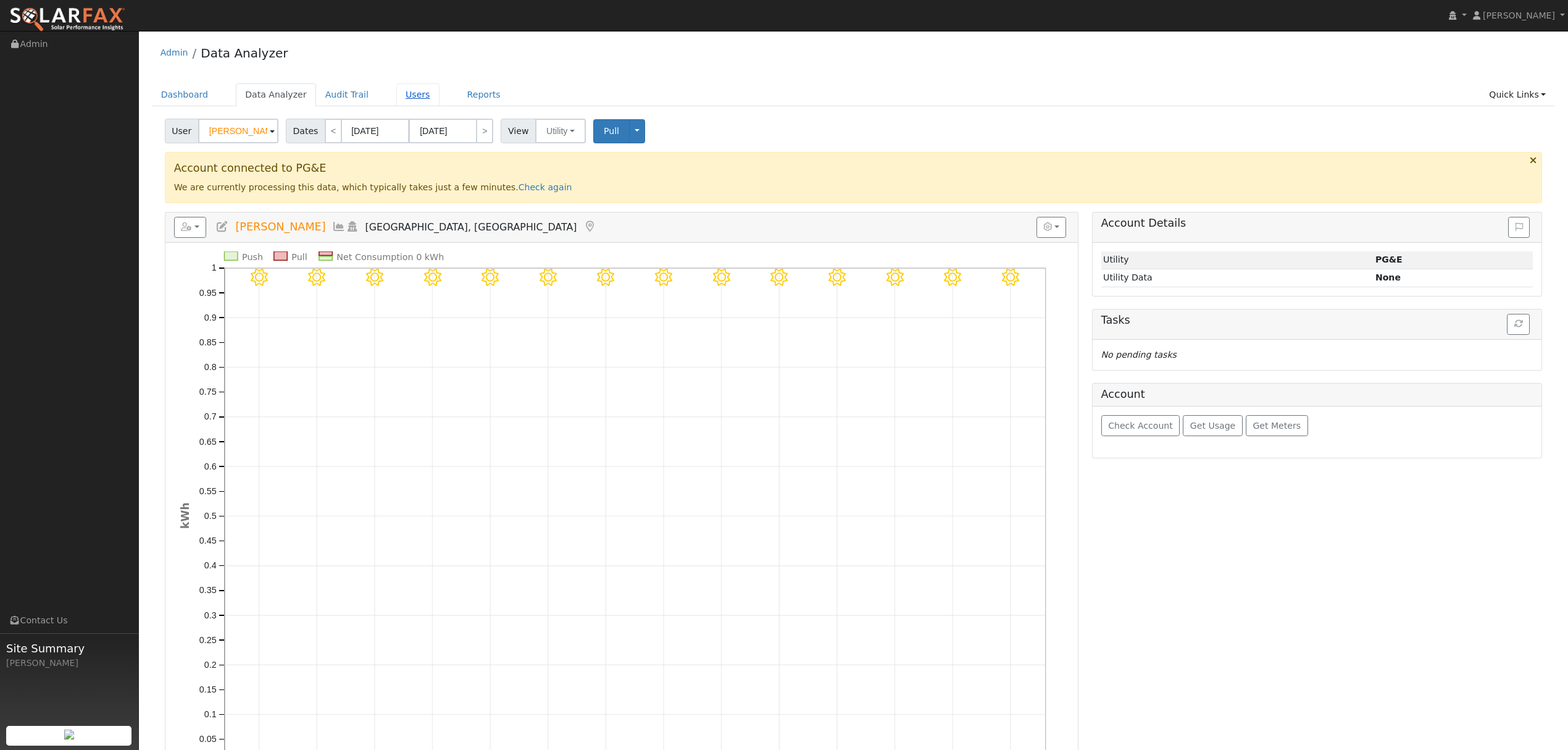
click at [396, 97] on link "Users" at bounding box center [418, 95] width 44 height 23
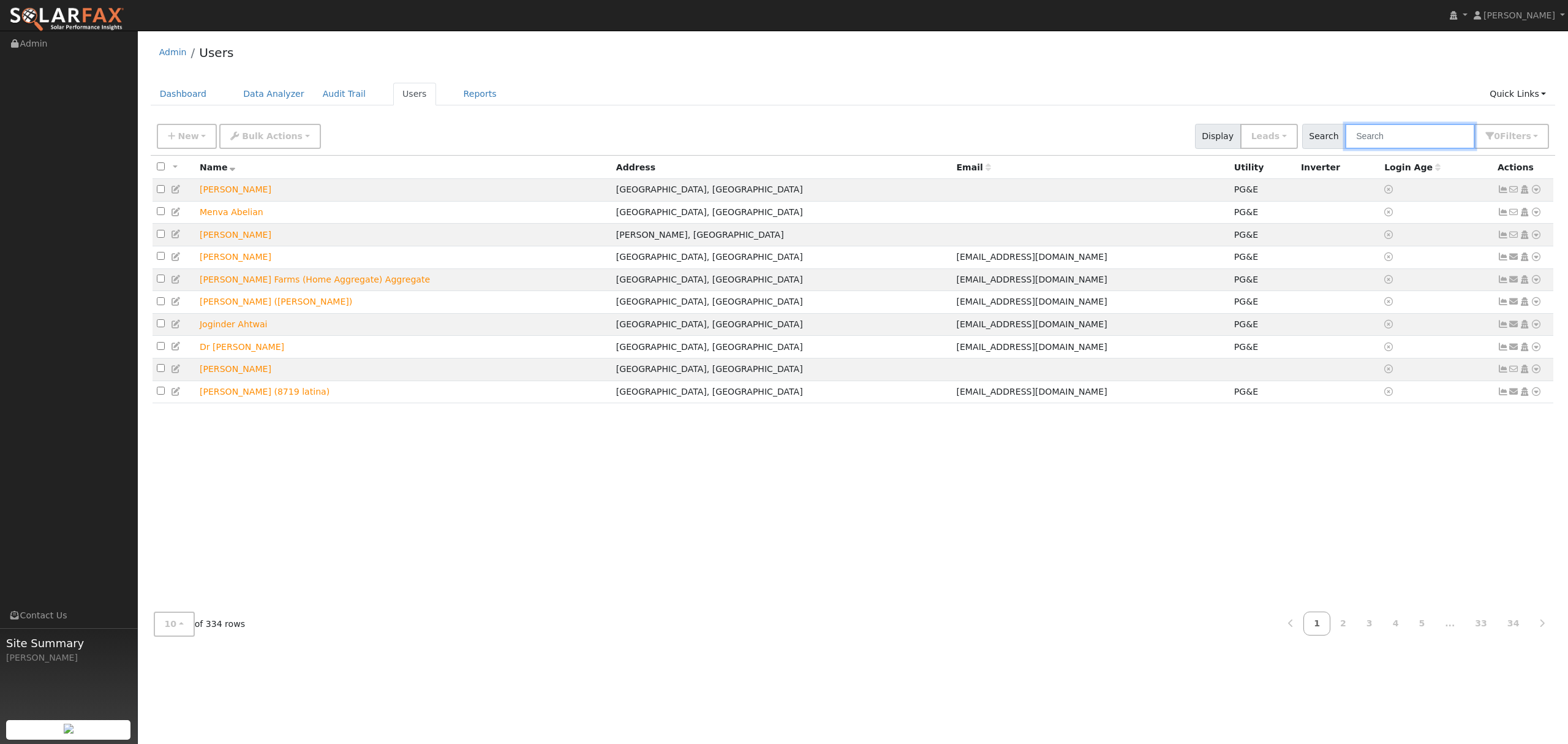
click at [1434, 142] on input "text" at bounding box center [1410, 136] width 130 height 25
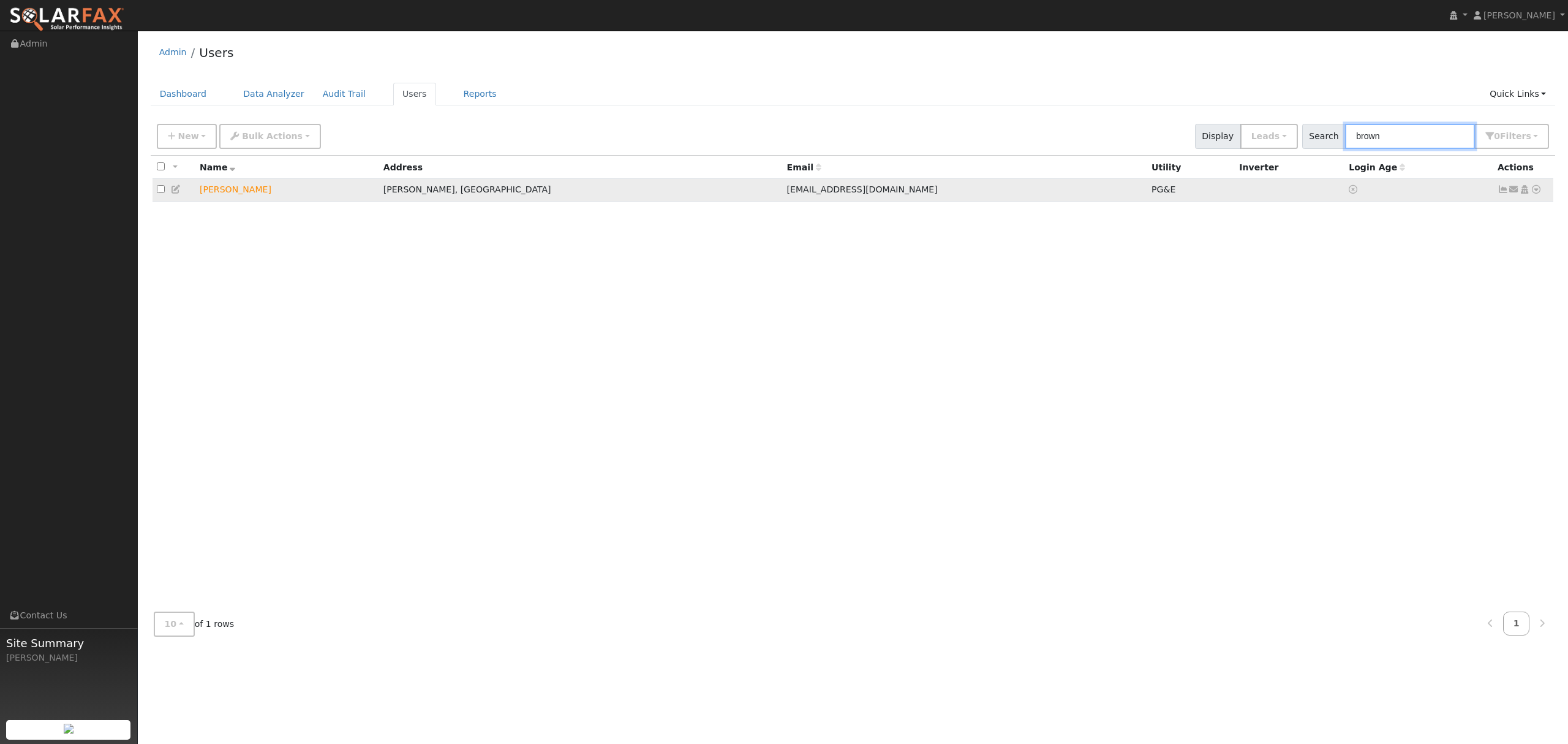
type input "brown"
click at [1535, 189] on icon at bounding box center [1537, 189] width 11 height 8
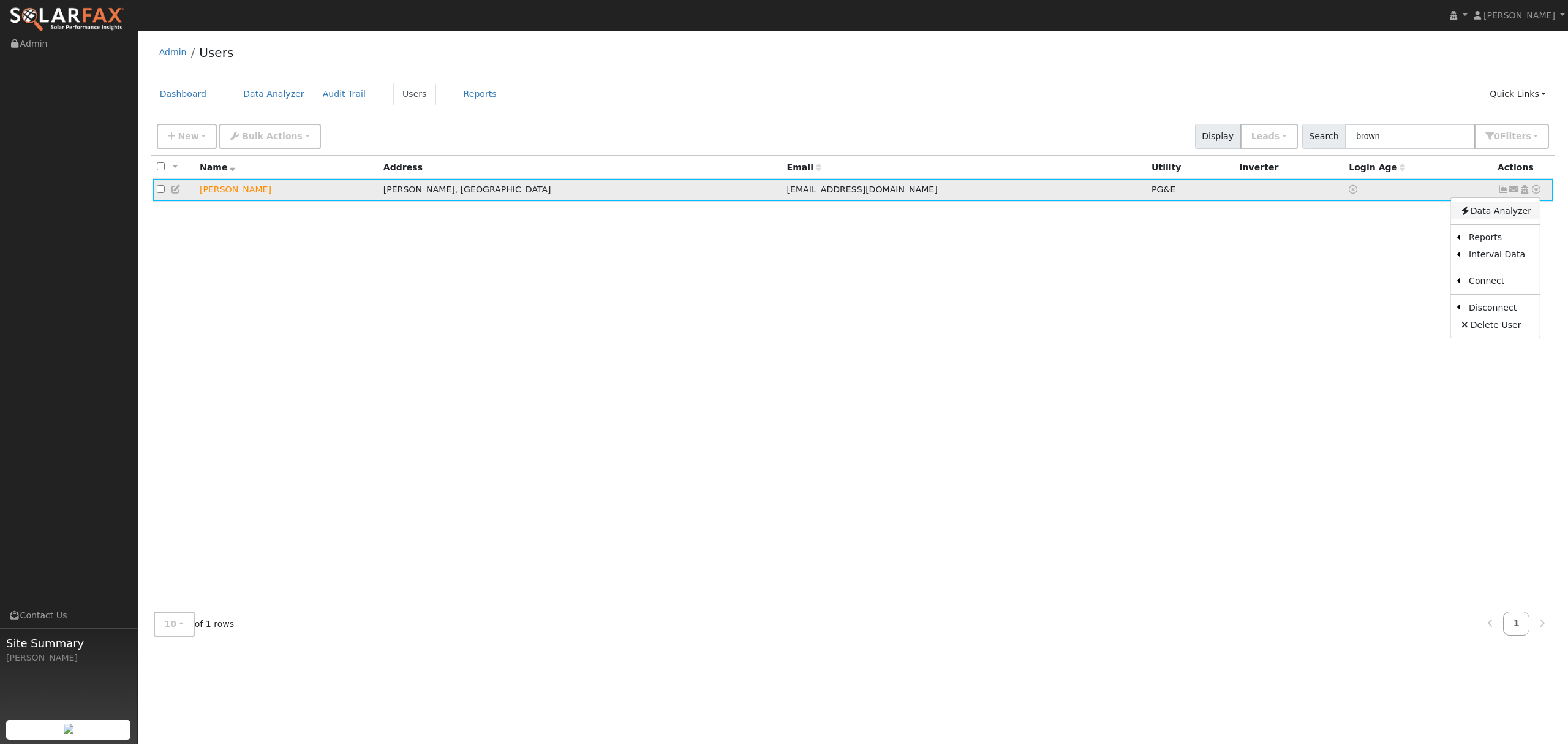
click at [1496, 212] on link "Data Analyzer" at bounding box center [1496, 211] width 88 height 17
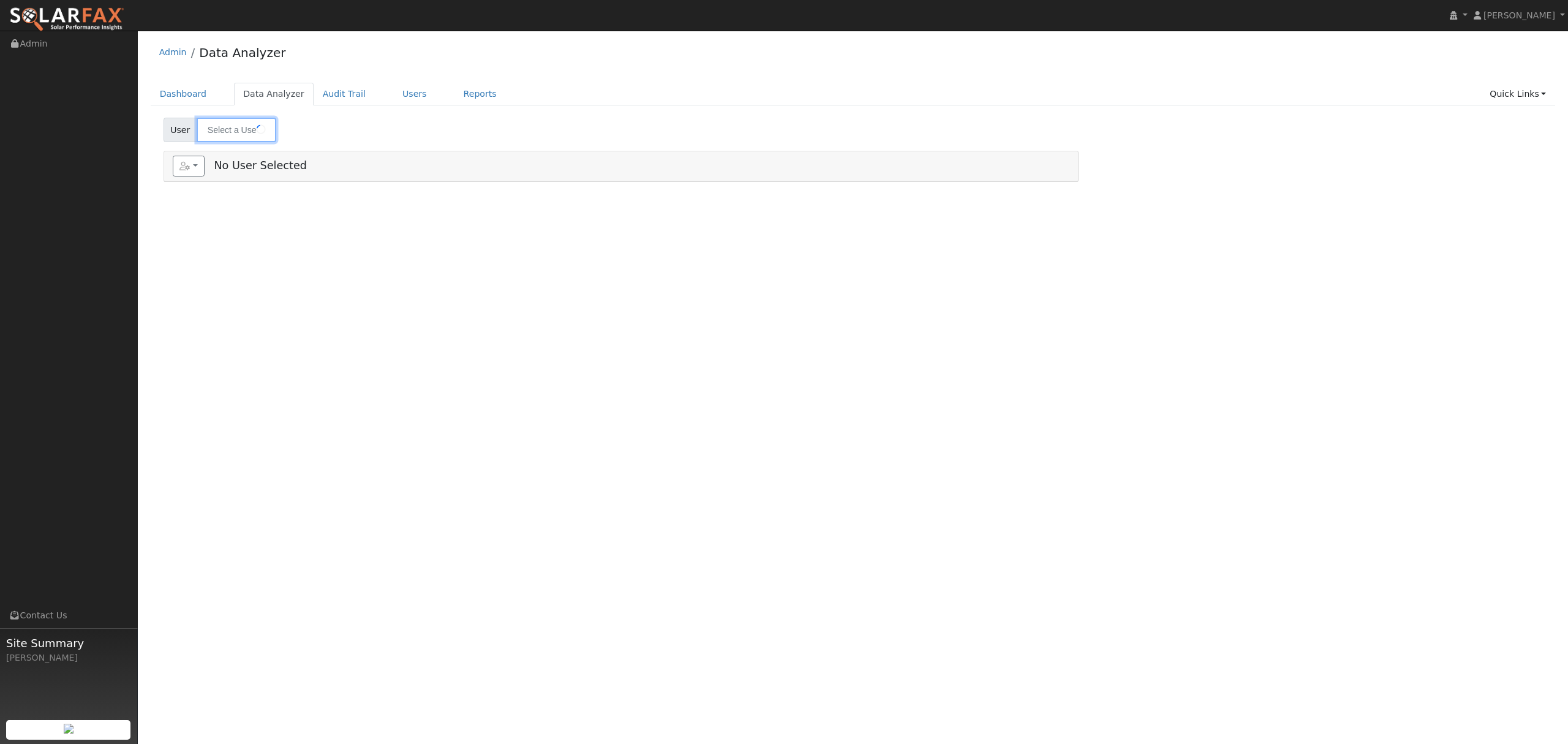
type input "[PERSON_NAME]"
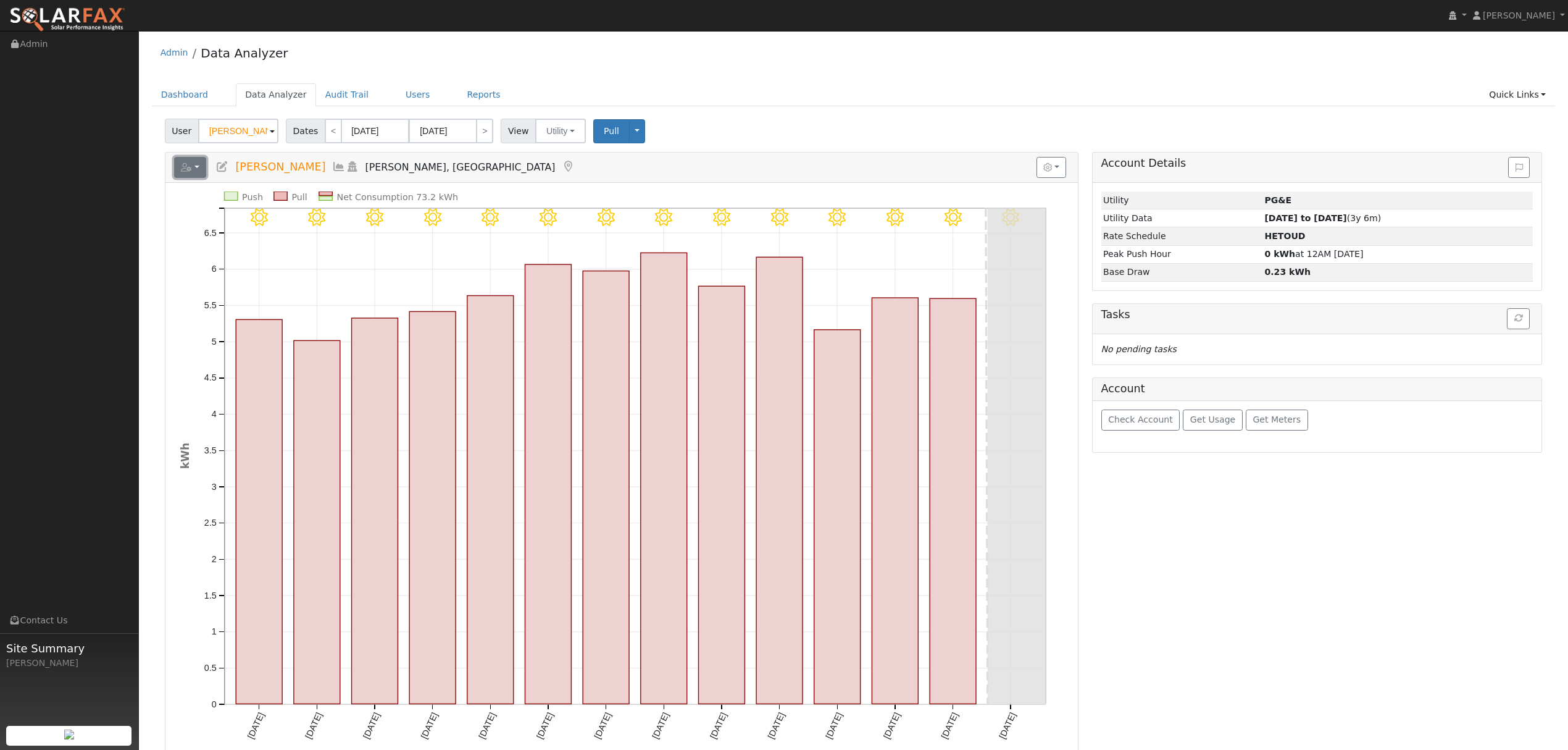
click at [205, 171] on button "button" at bounding box center [191, 167] width 33 height 21
click at [321, 221] on link "Export to CSV" at bounding box center [342, 223] width 89 height 15
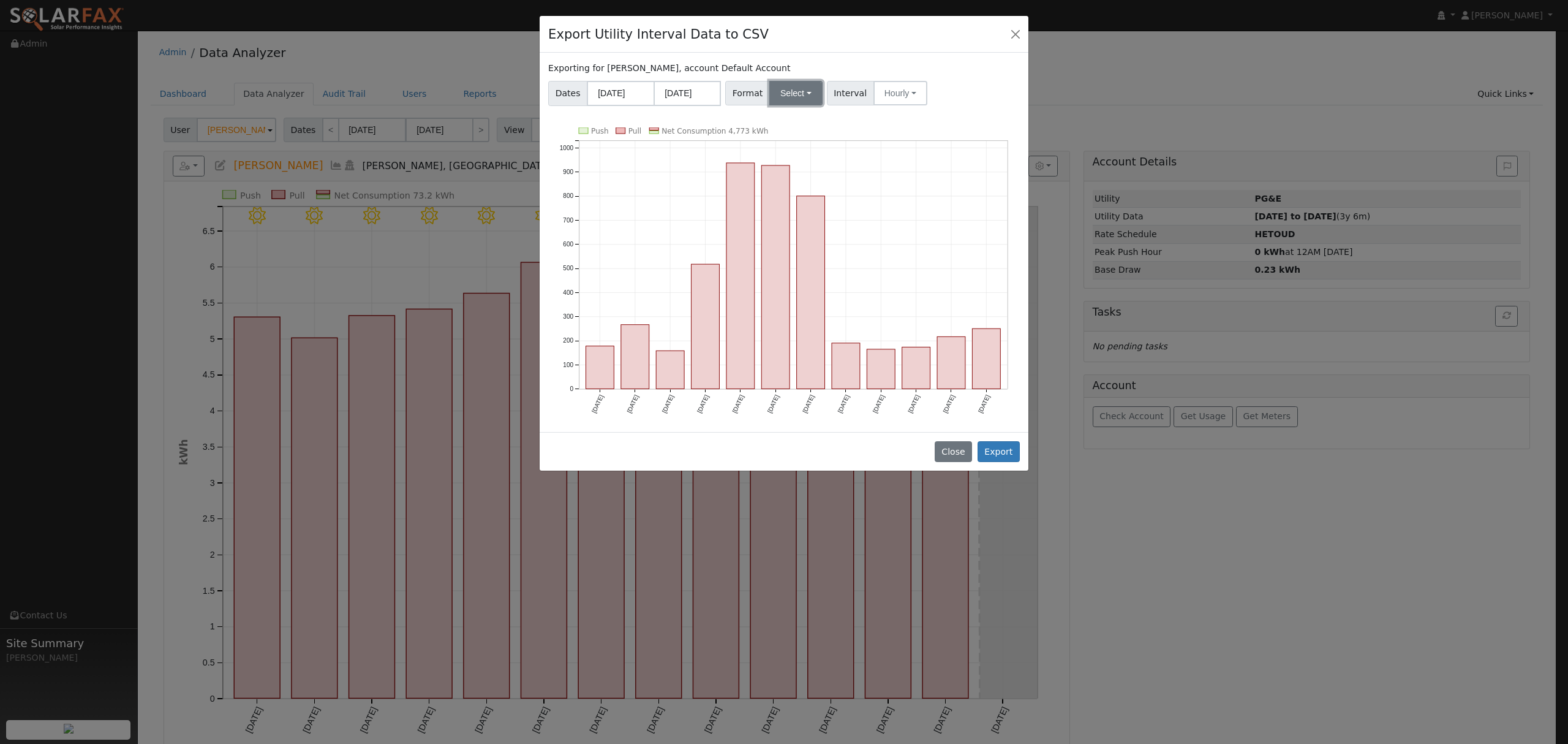
click at [794, 87] on button "Select" at bounding box center [796, 93] width 54 height 24
click at [809, 250] on link "Solargraf" at bounding box center [811, 250] width 87 height 17
click at [994, 449] on button "Export" at bounding box center [999, 451] width 42 height 21
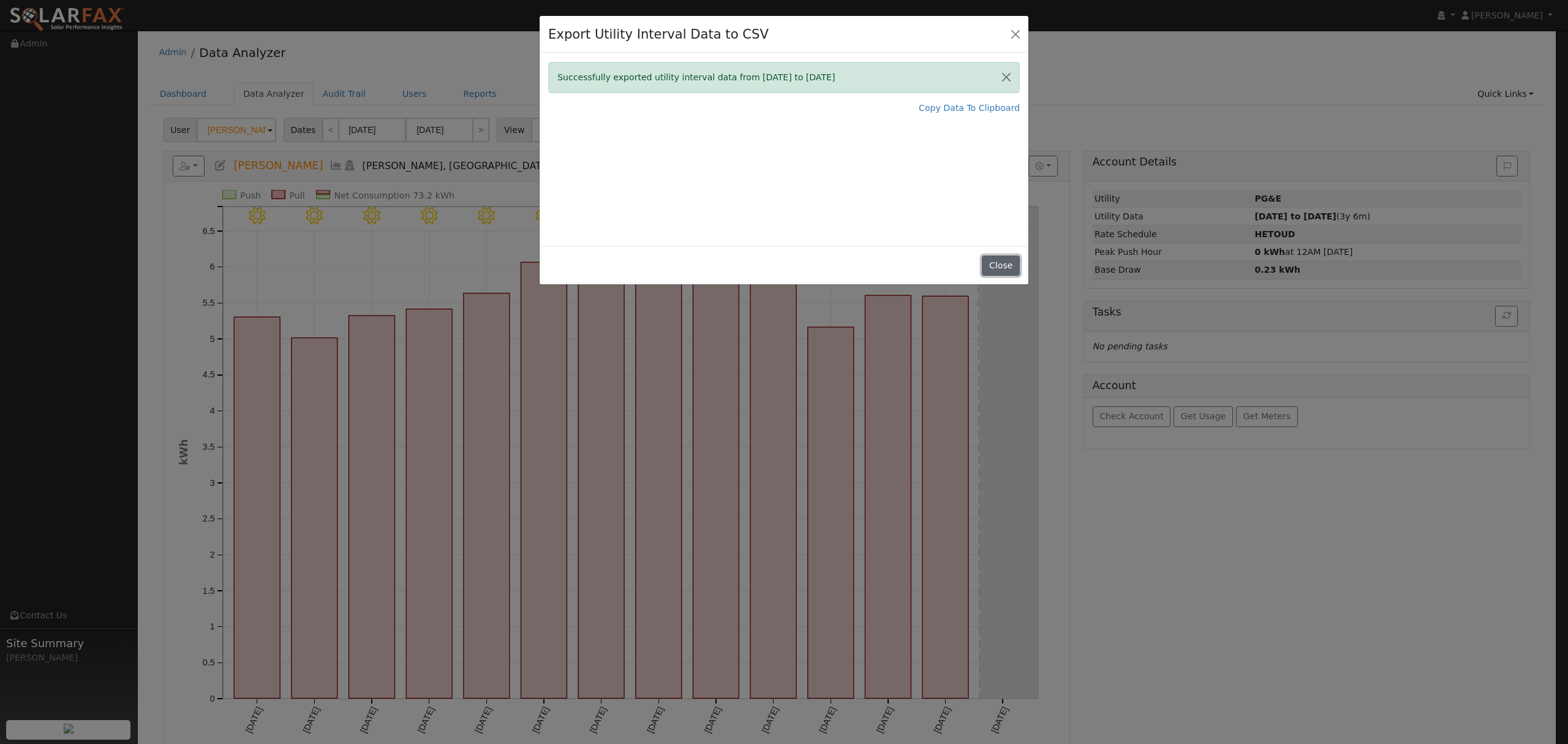
click at [999, 262] on button "Close" at bounding box center [1001, 266] width 38 height 21
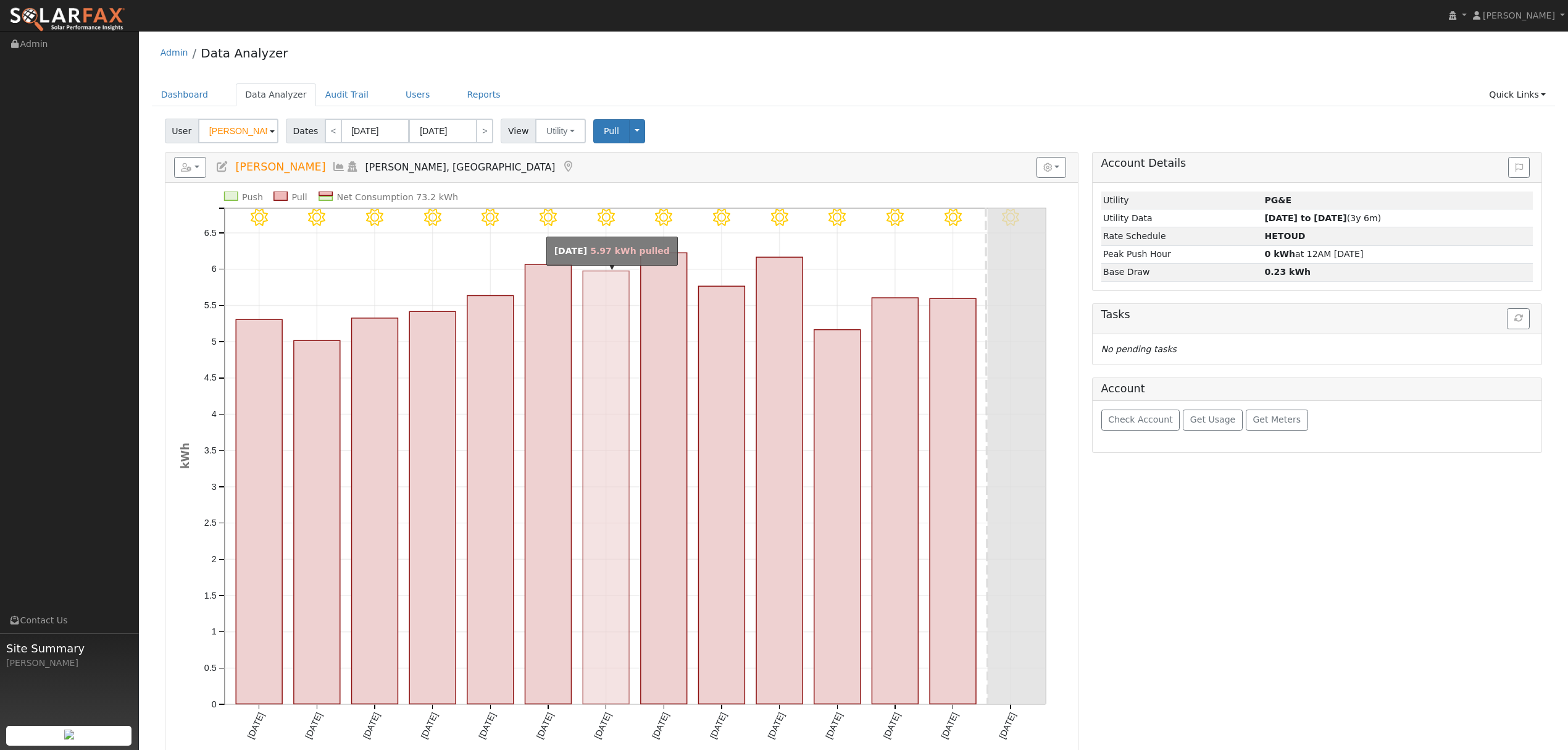
click at [611, 436] on rect "onclick=""" at bounding box center [606, 487] width 46 height 433
type input "[DATE]"
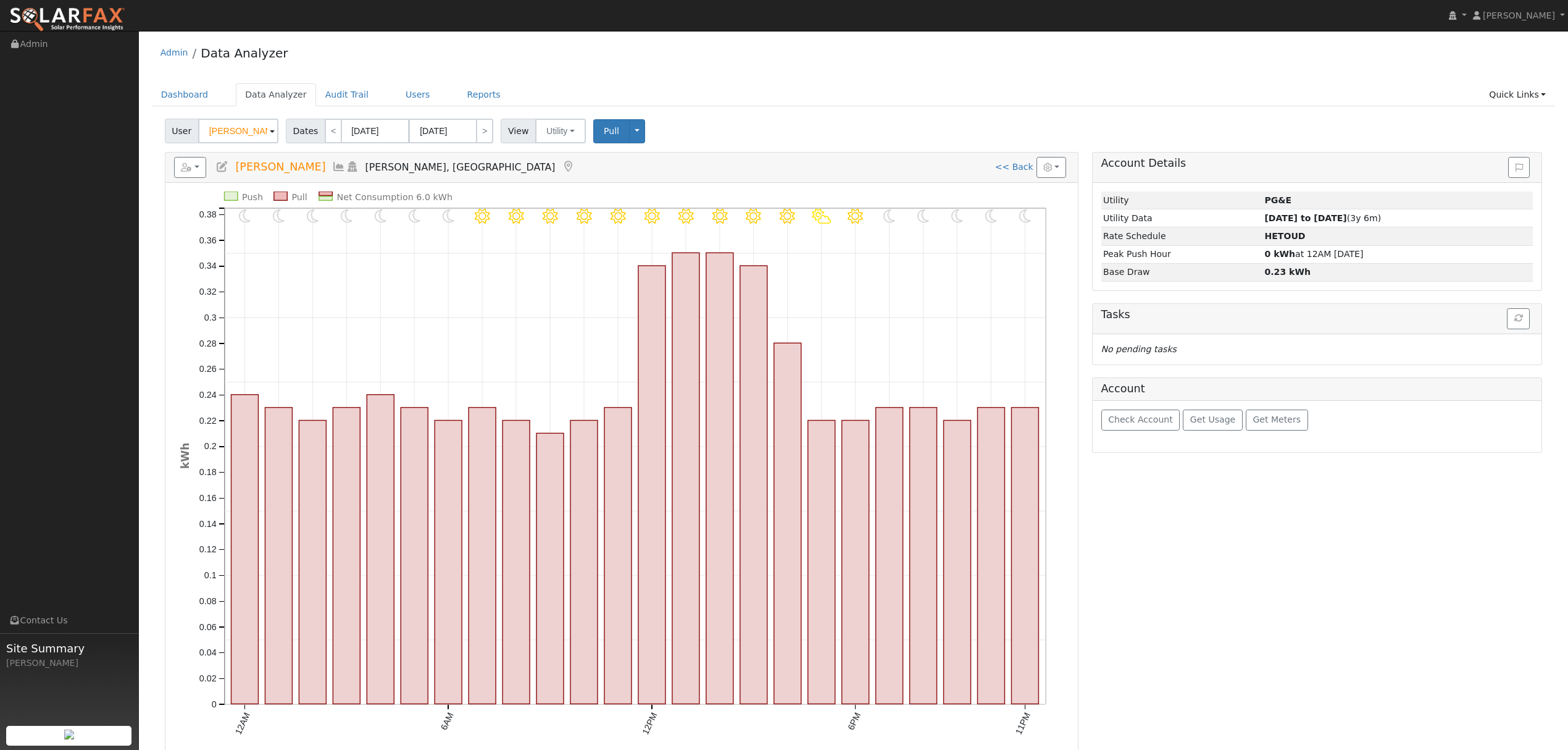
click at [339, 166] on icon at bounding box center [338, 167] width 13 height 11
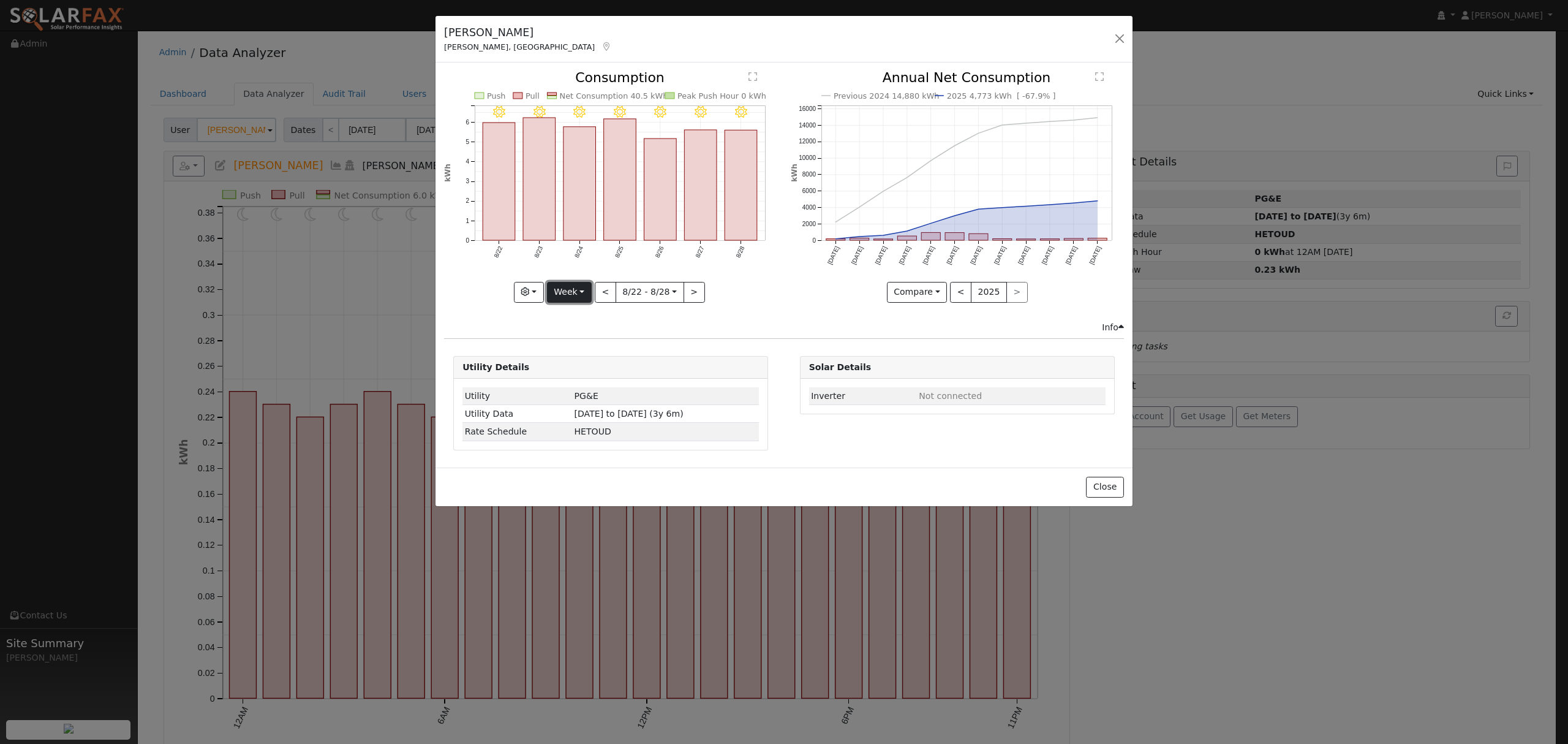
click at [587, 292] on button "Week" at bounding box center [570, 293] width 45 height 21
click at [590, 370] on link "Year" at bounding box center [590, 369] width 86 height 17
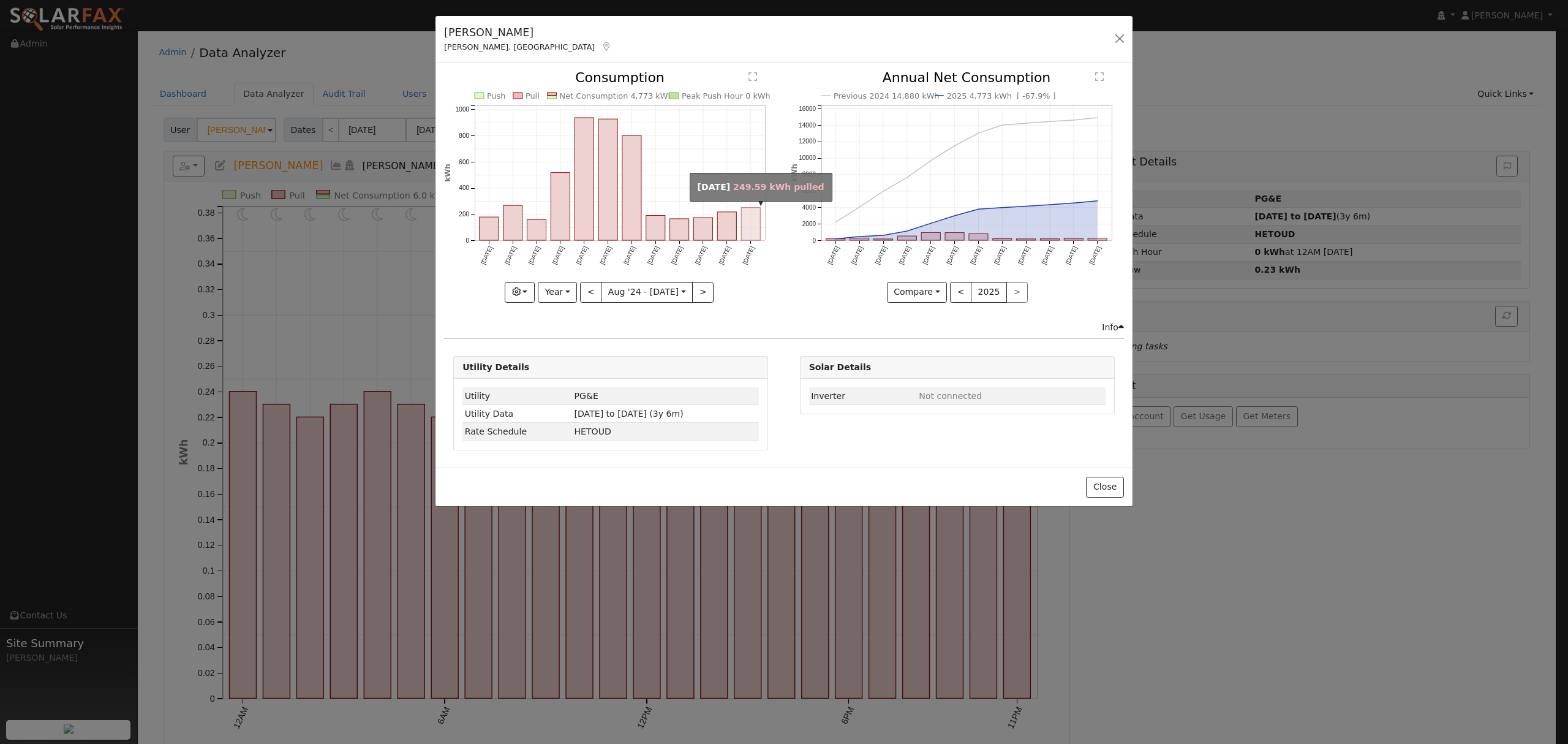
click at [755, 219] on rect "onclick=""" at bounding box center [752, 224] width 19 height 33
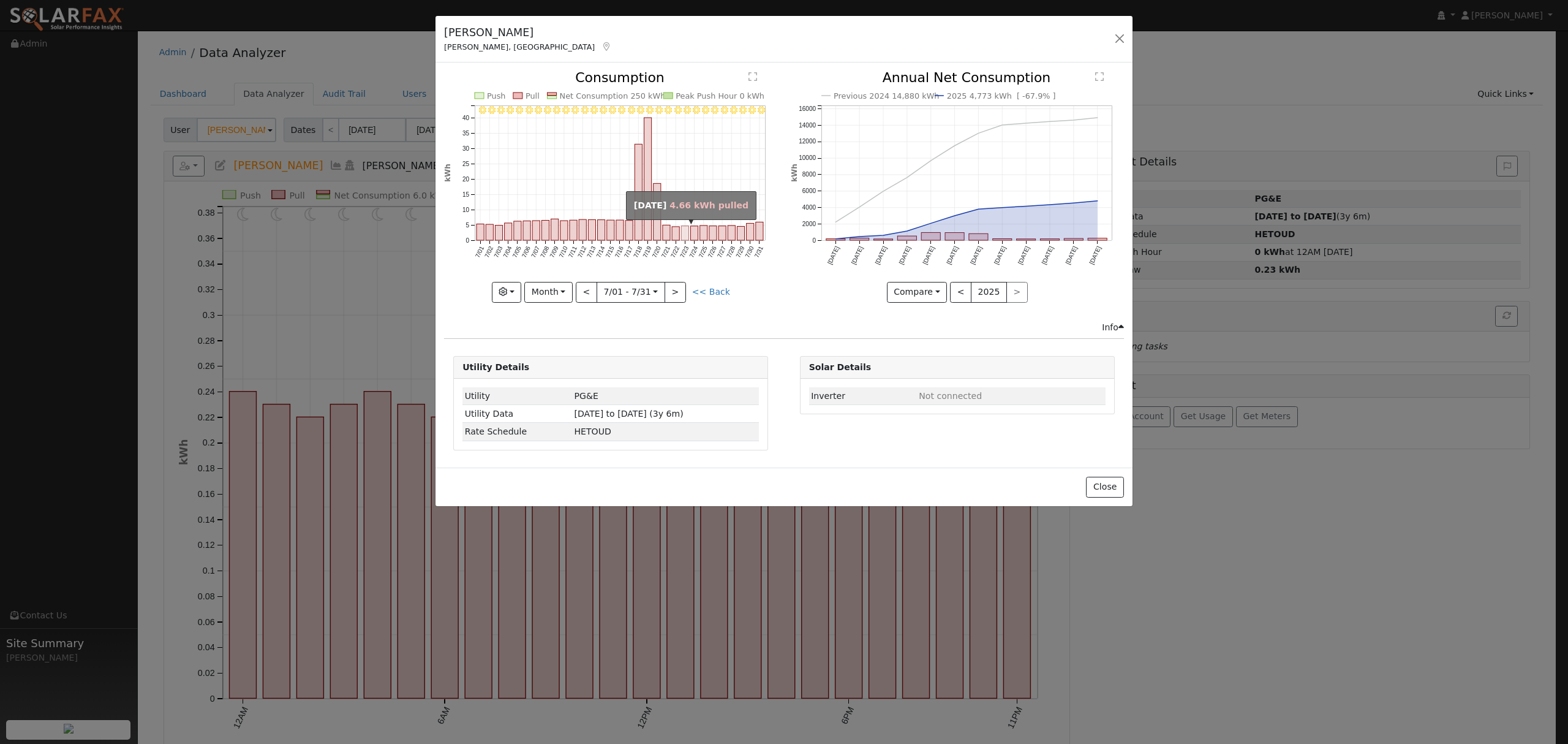
click at [688, 233] on rect "onclick=""" at bounding box center [686, 232] width 8 height 14
type input "[DATE]"
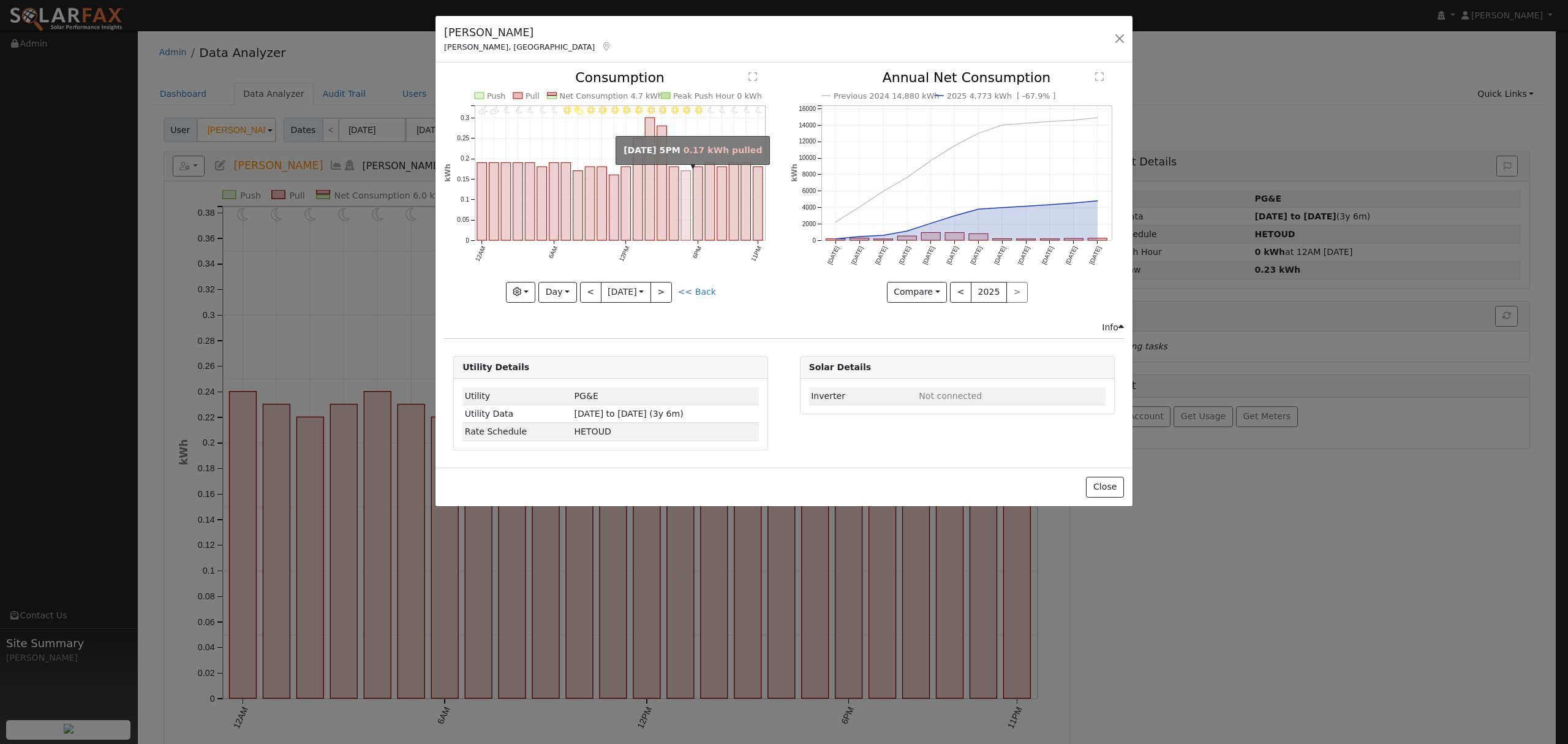
click at [688, 233] on rect "onclick=""" at bounding box center [686, 206] width 9 height 70
click at [601, 45] on icon at bounding box center [607, 46] width 11 height 8
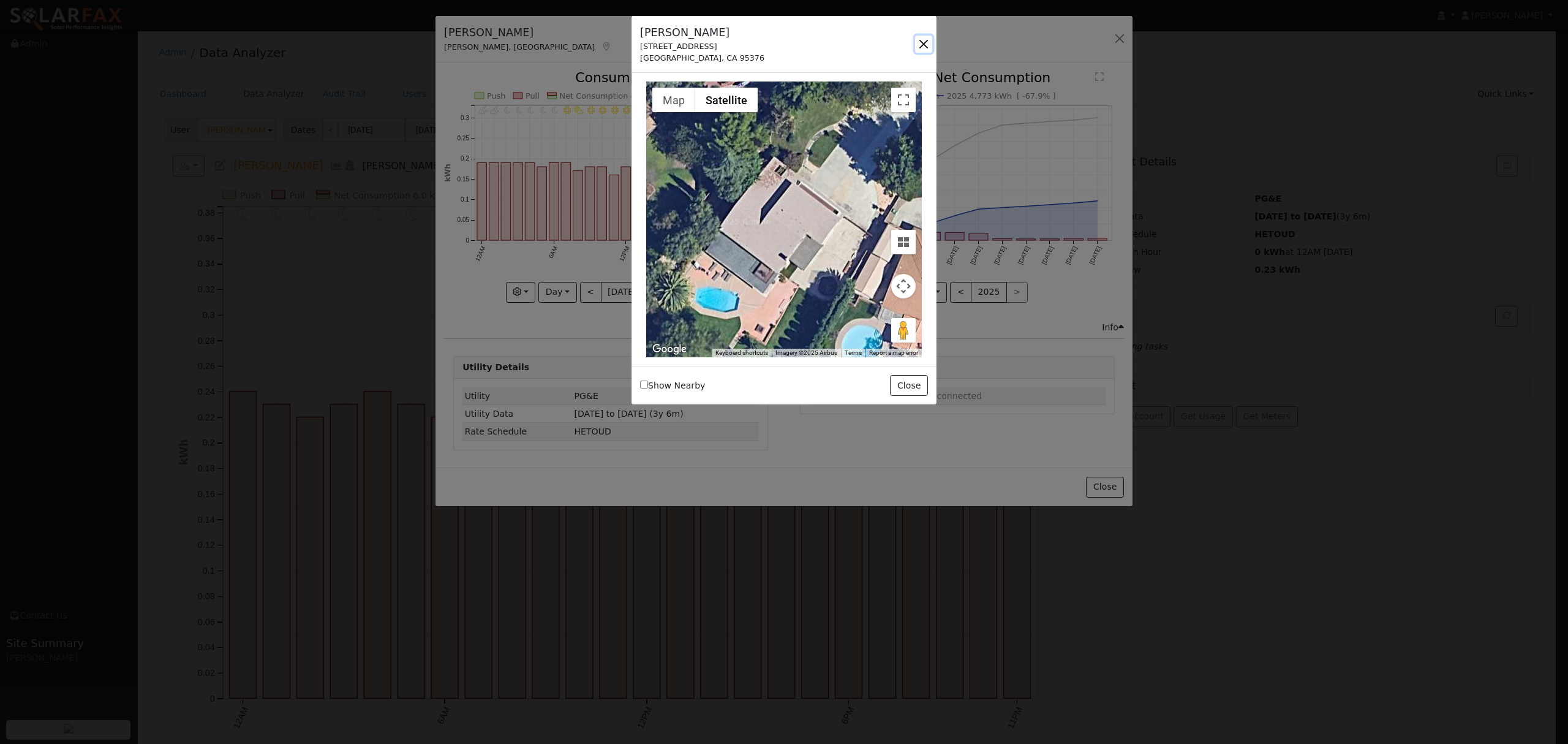
click at [920, 43] on button "button" at bounding box center [924, 44] width 17 height 17
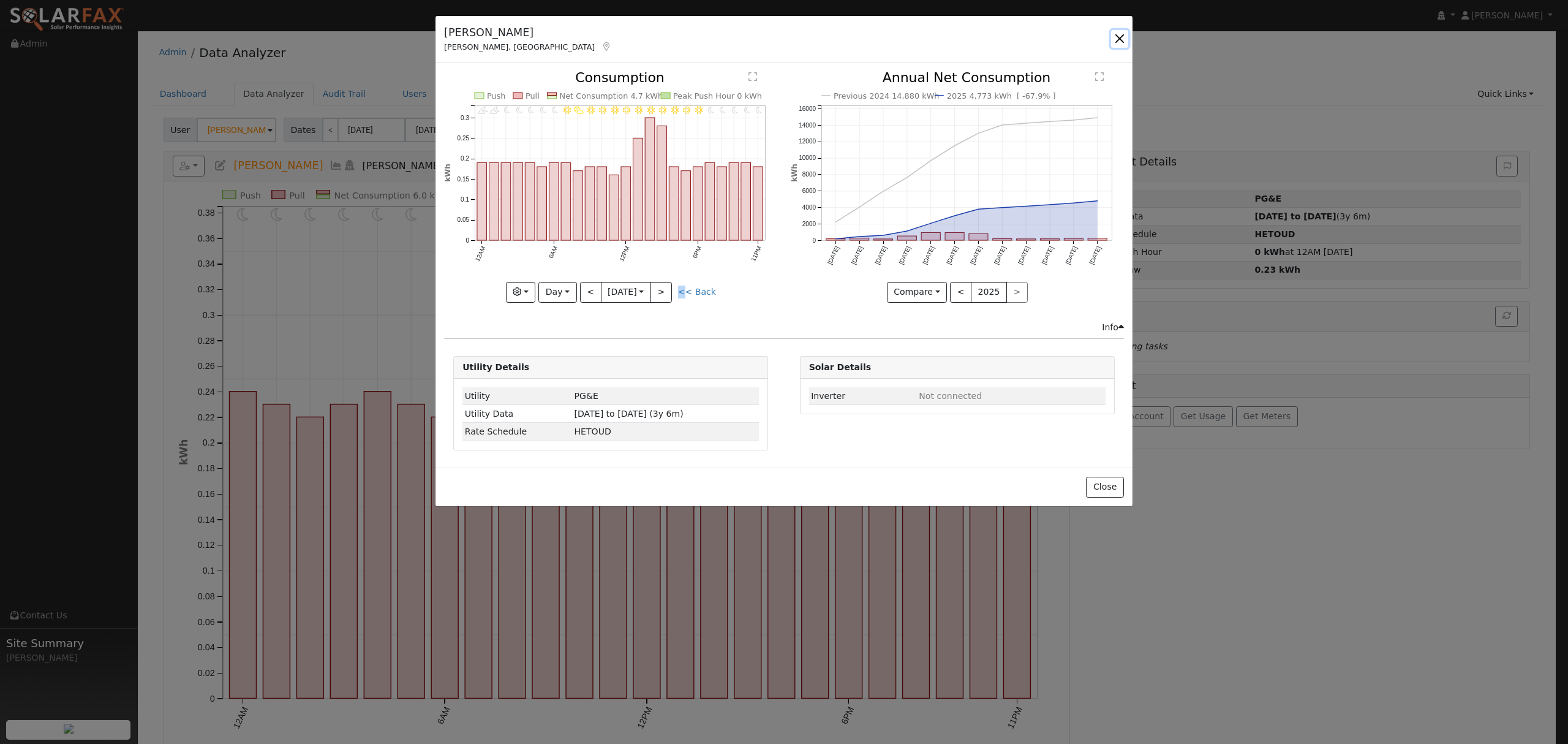
click at [1124, 37] on button "button" at bounding box center [1120, 39] width 17 height 17
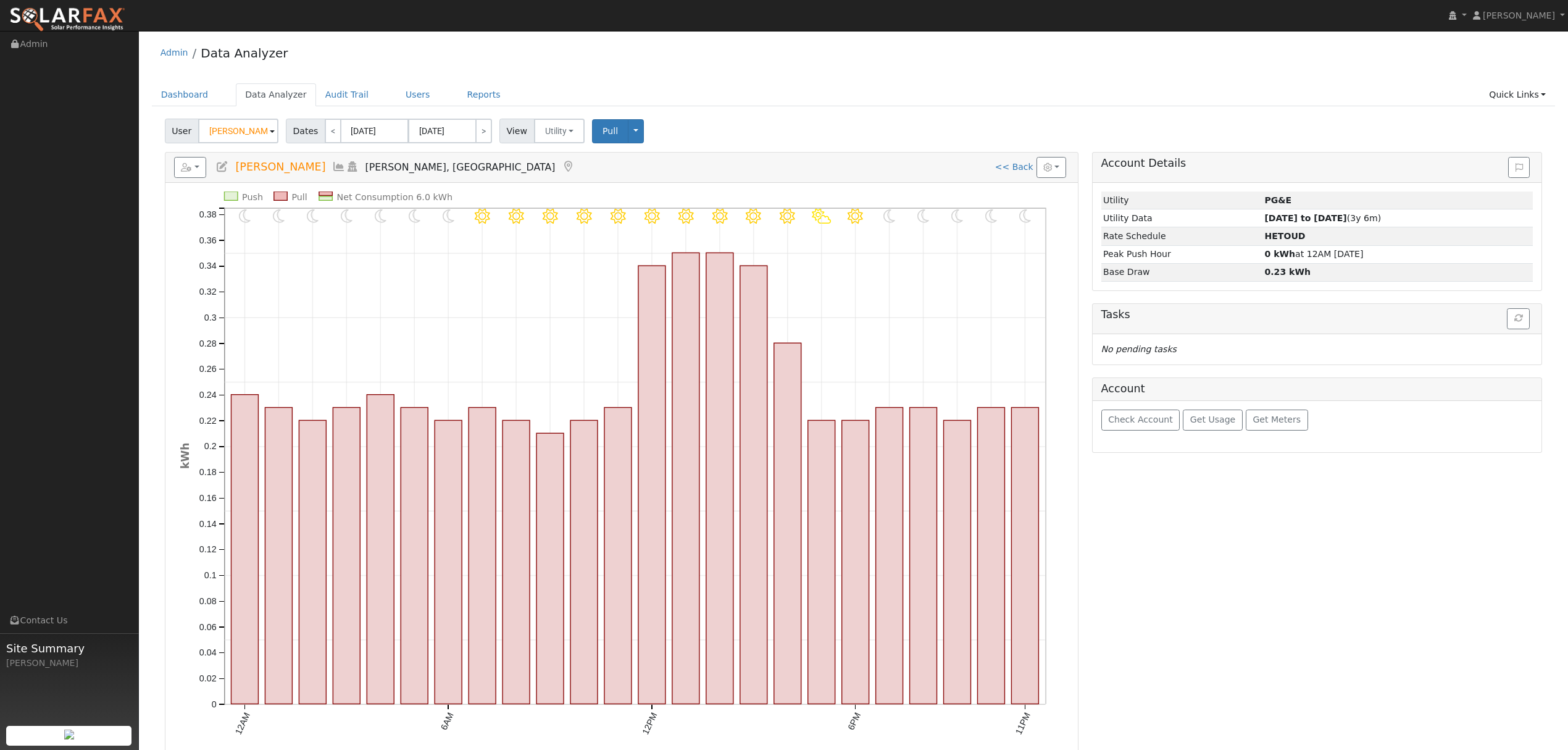
click at [339, 166] on icon at bounding box center [338, 167] width 13 height 11
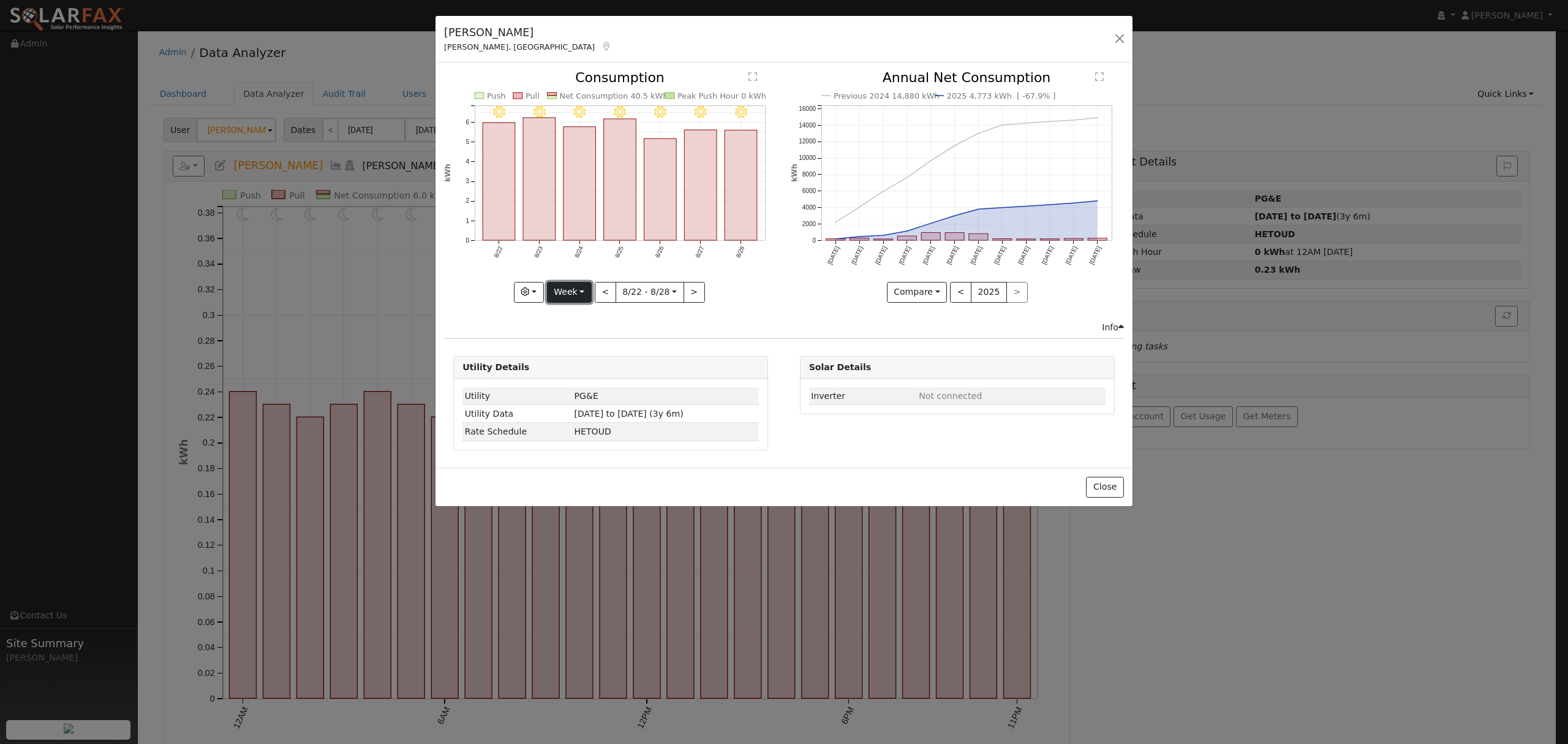
click at [567, 287] on button "Week" at bounding box center [570, 293] width 45 height 21
click at [584, 349] on link "Month" at bounding box center [590, 352] width 86 height 17
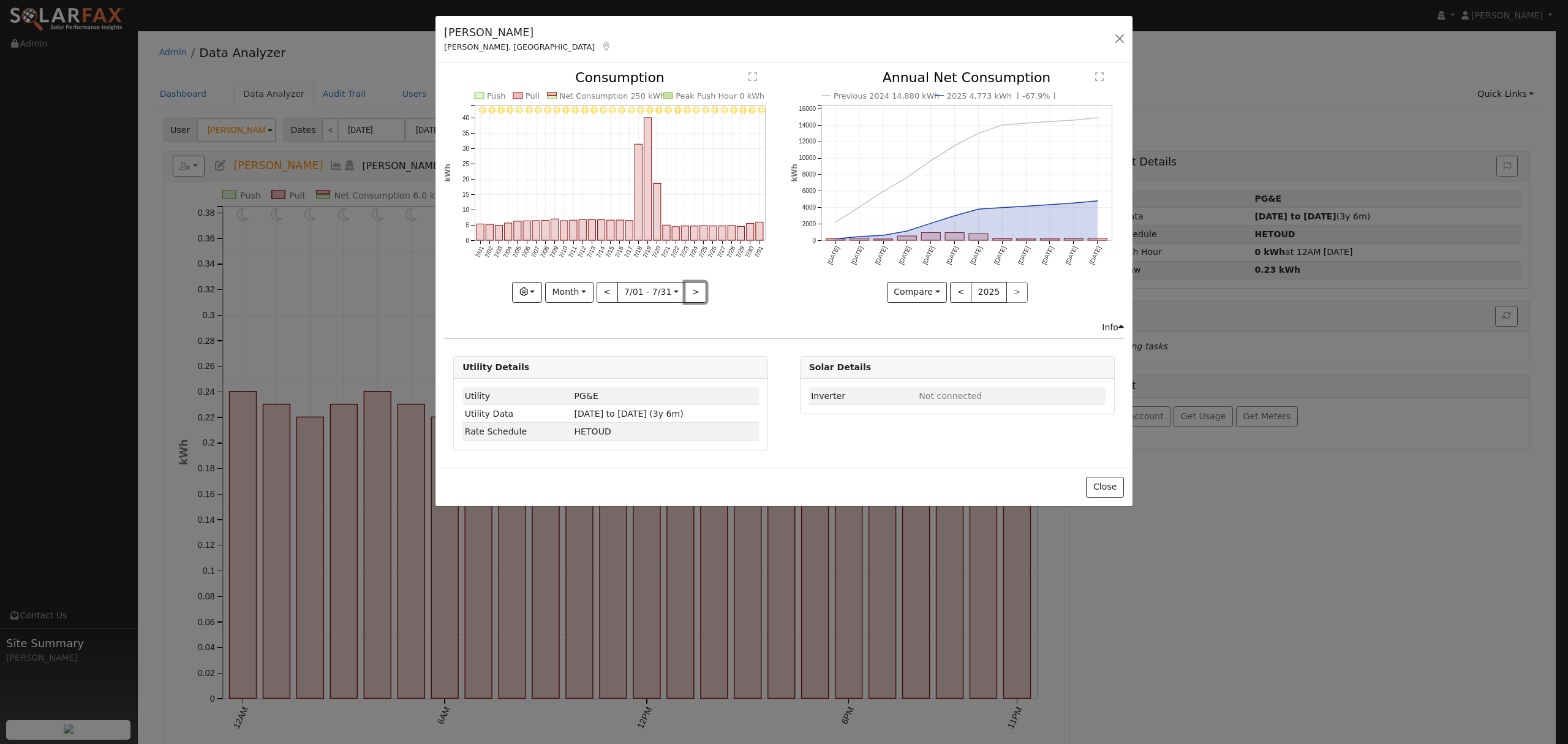
click at [693, 295] on button ">" at bounding box center [695, 293] width 22 height 21
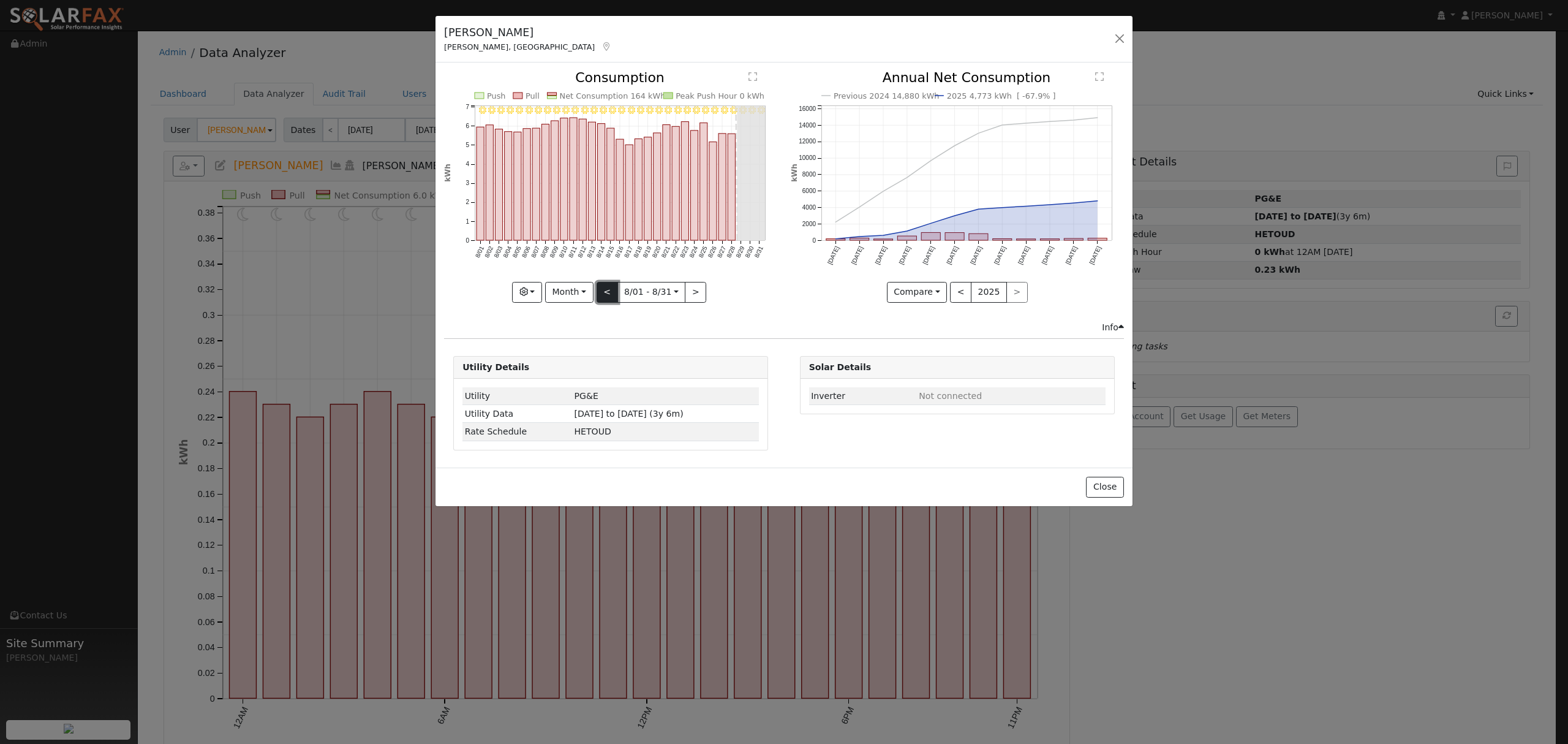
click at [609, 295] on button "<" at bounding box center [607, 293] width 22 height 21
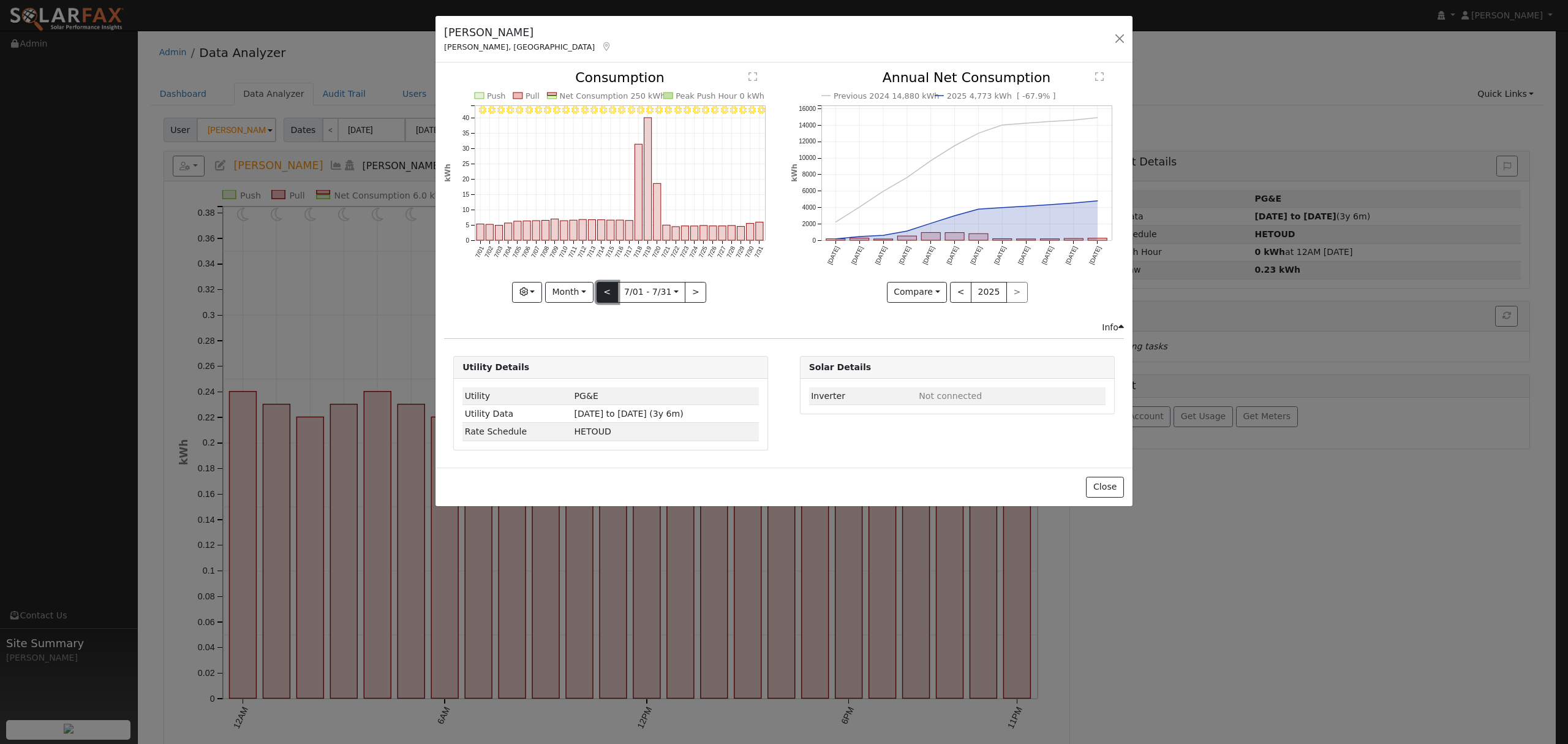
click at [602, 292] on button "<" at bounding box center [607, 293] width 22 height 21
click at [602, 291] on button "<" at bounding box center [607, 293] width 22 height 21
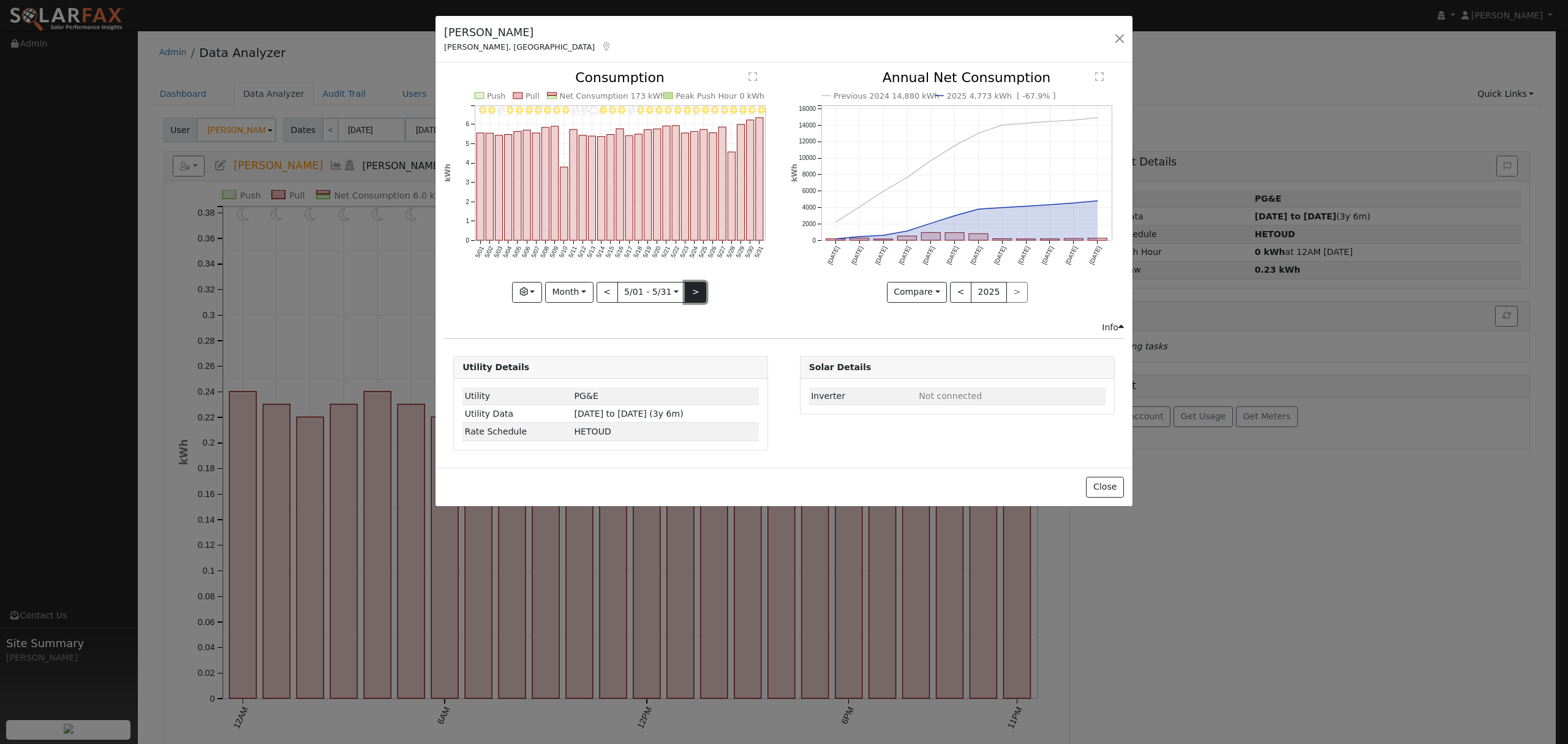
click at [696, 298] on button ">" at bounding box center [695, 293] width 22 height 21
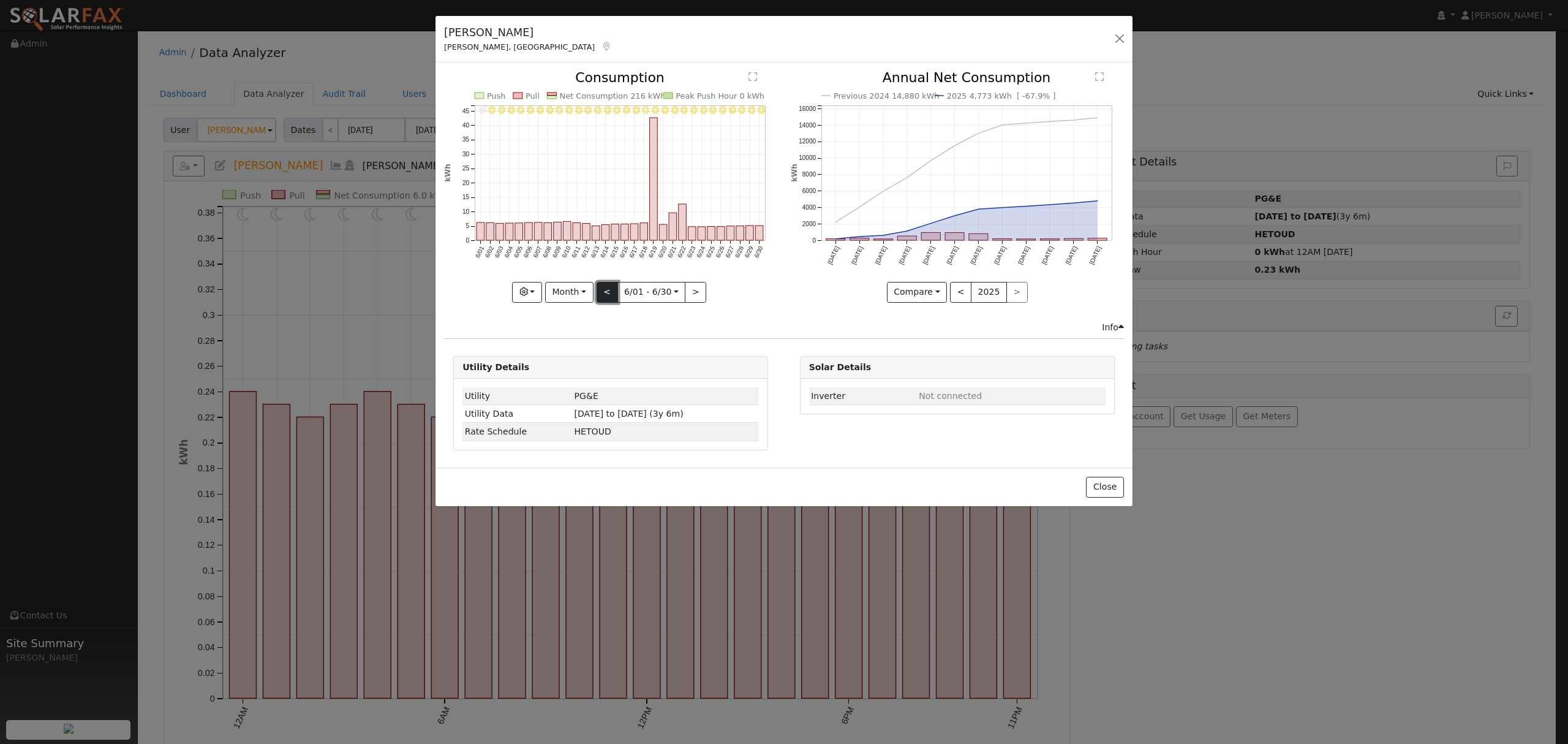
click at [608, 289] on button "<" at bounding box center [607, 293] width 22 height 21
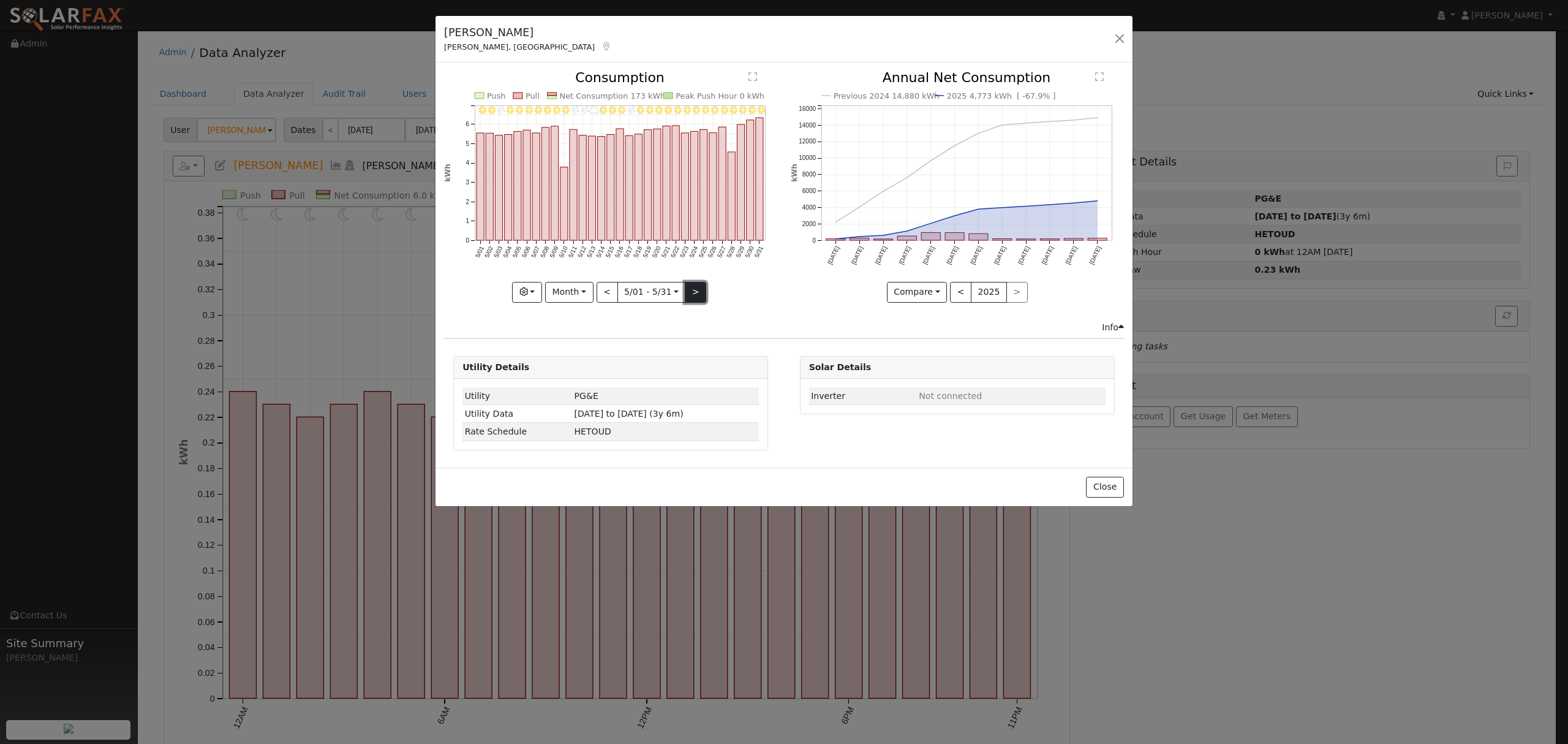
click at [702, 291] on button ">" at bounding box center [695, 293] width 22 height 21
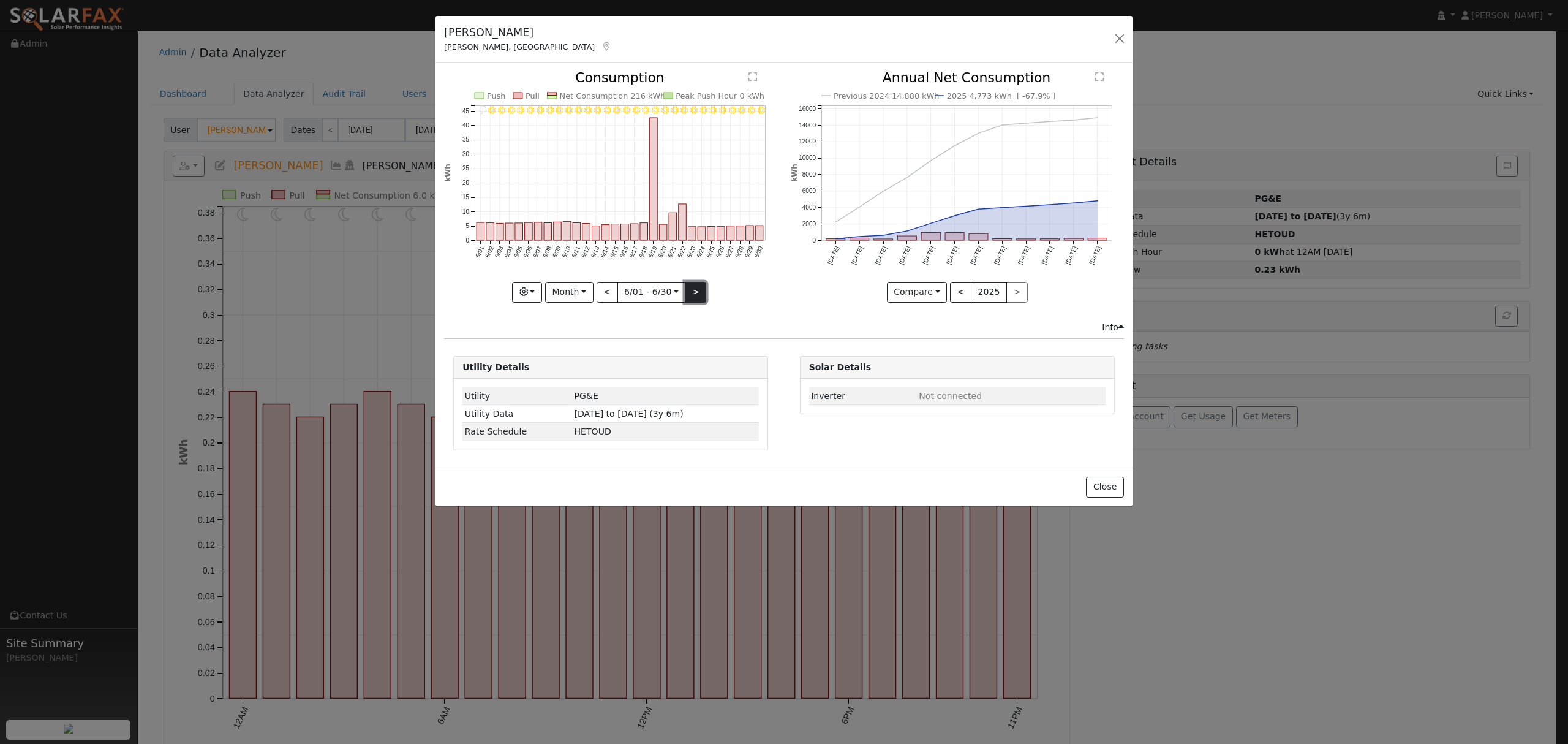
click at [696, 293] on button ">" at bounding box center [695, 293] width 22 height 21
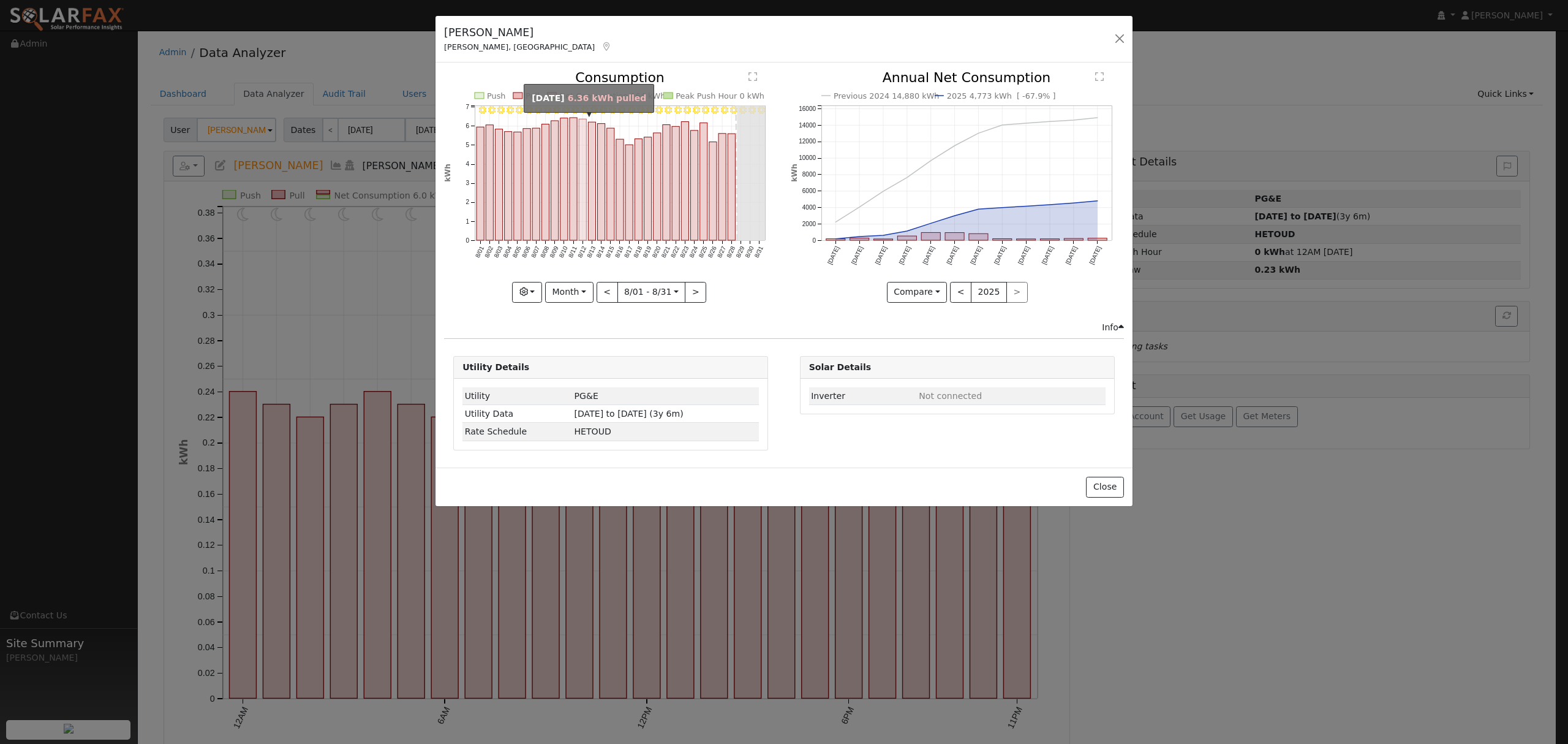
click at [583, 133] on rect "onclick=""" at bounding box center [583, 180] width 8 height 121
type input "[DATE]"
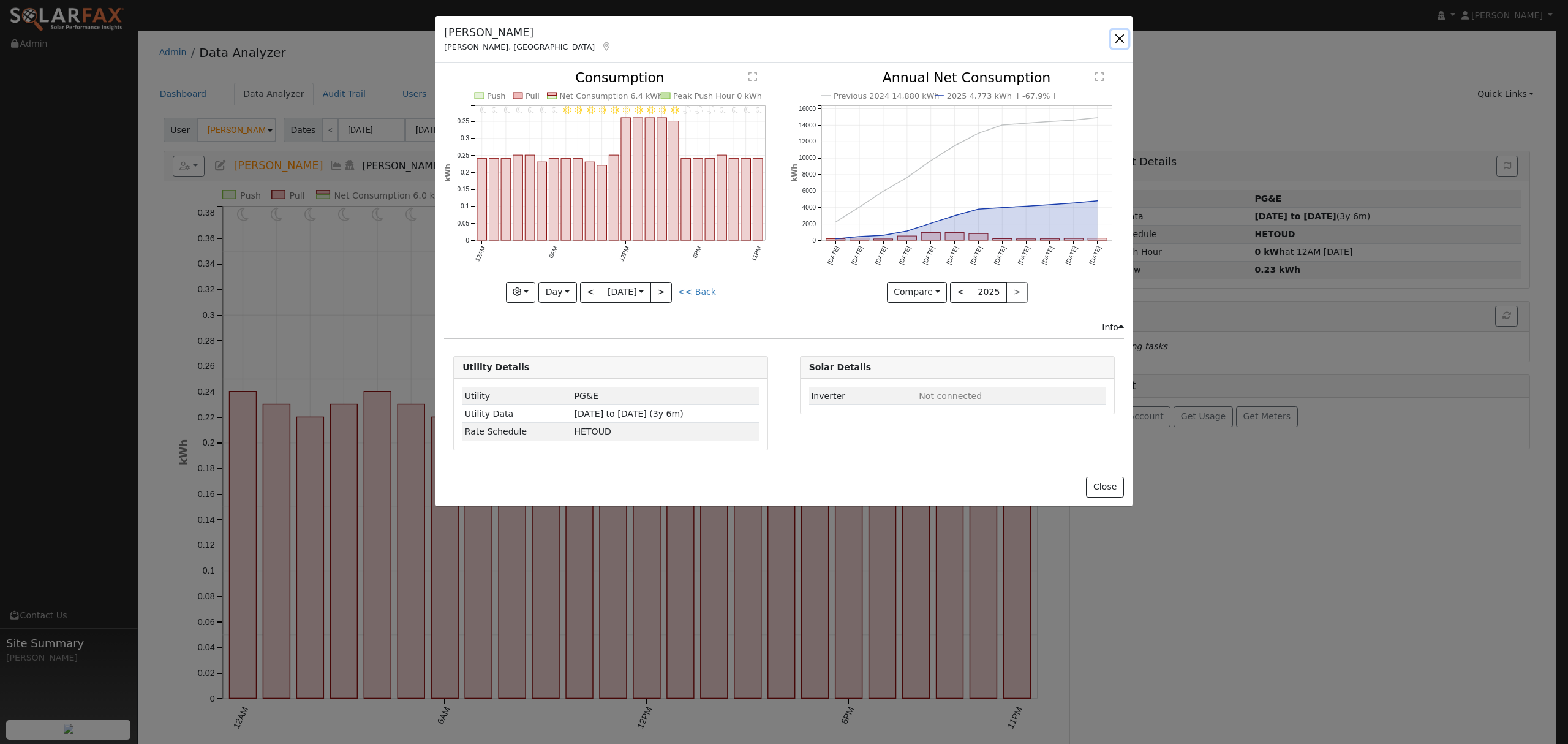
click at [1123, 37] on button "button" at bounding box center [1120, 39] width 17 height 17
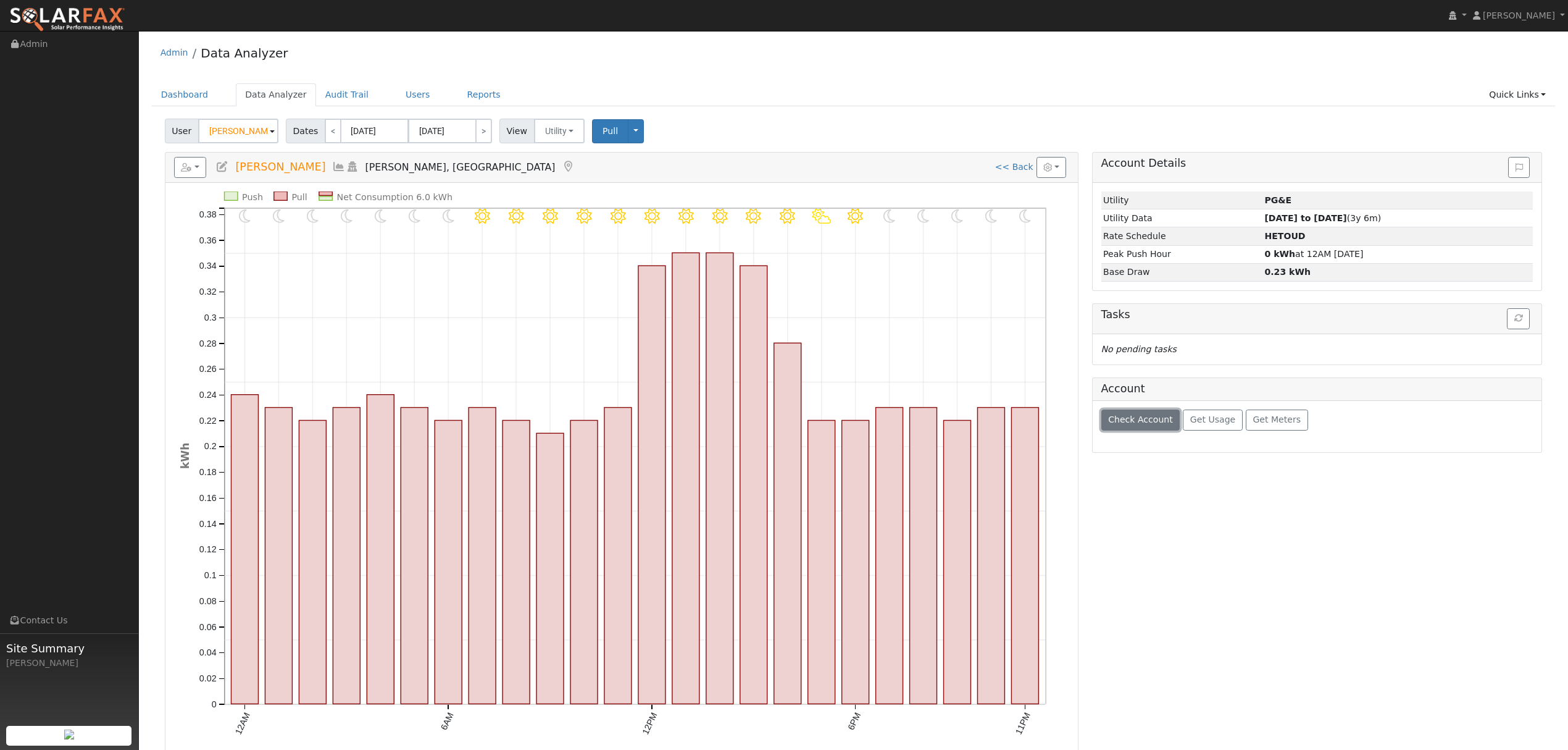
click at [1161, 424] on span "Check Account" at bounding box center [1140, 419] width 64 height 9
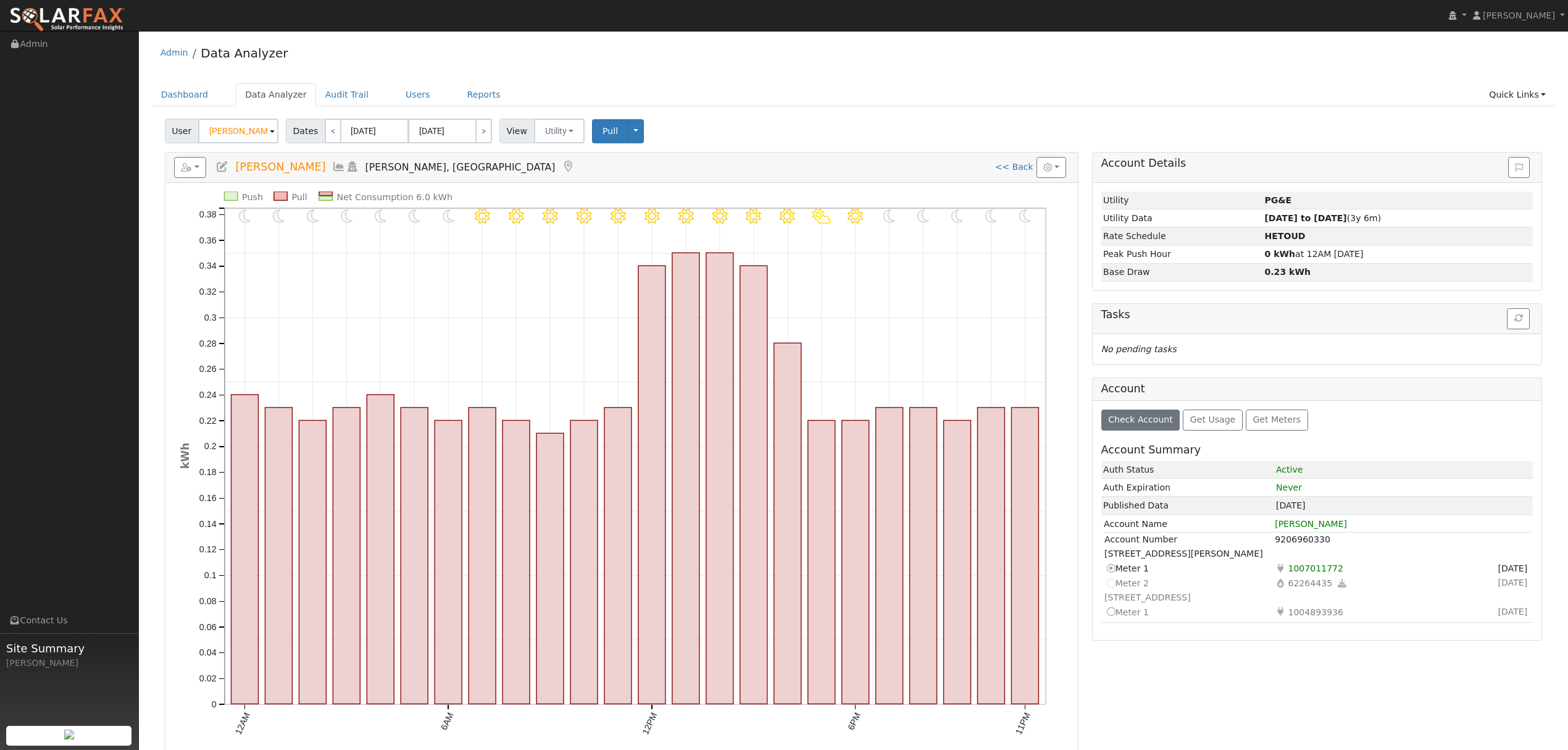
click at [1112, 618] on icon at bounding box center [1110, 612] width 11 height 13
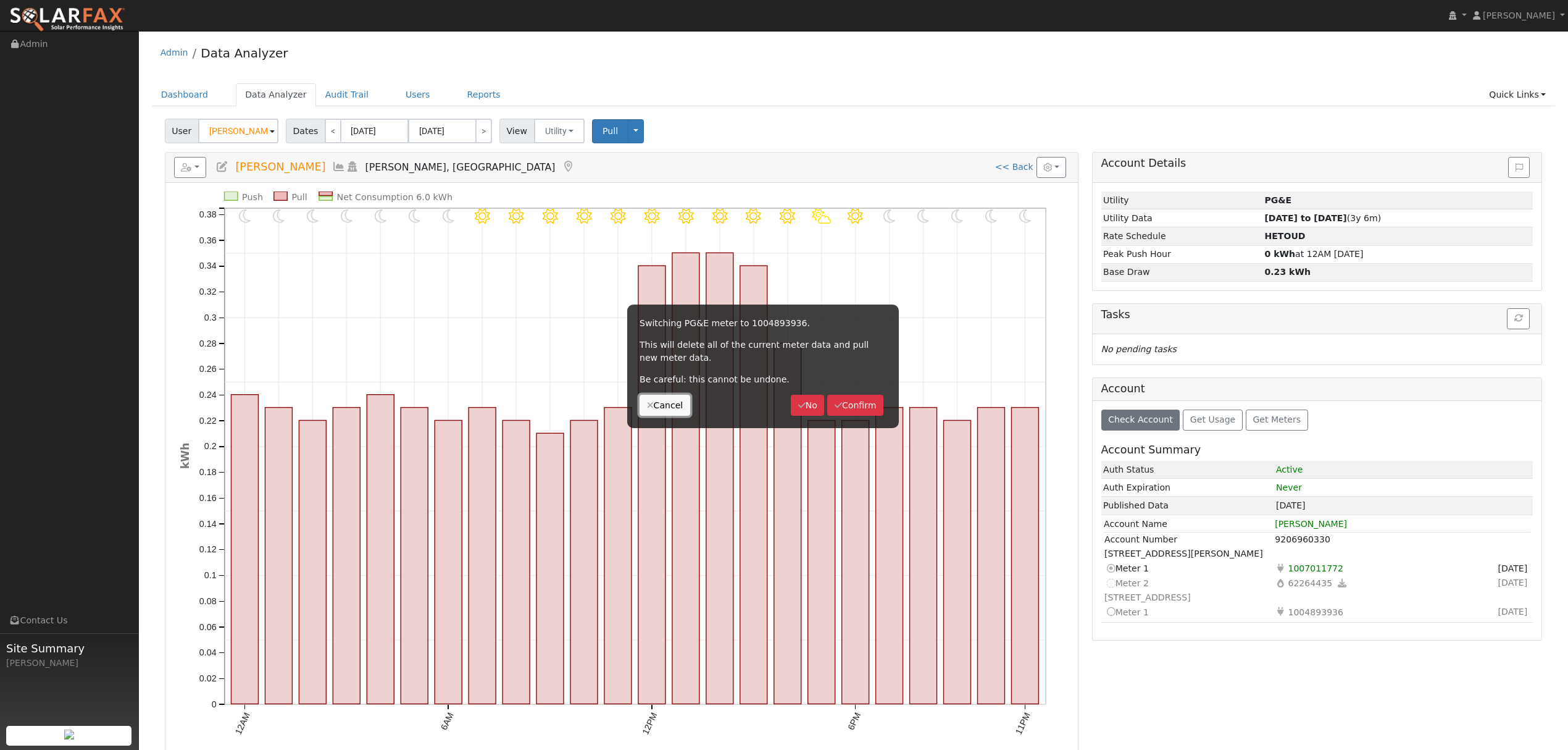
click at [670, 409] on button "Cancel" at bounding box center [665, 405] width 50 height 21
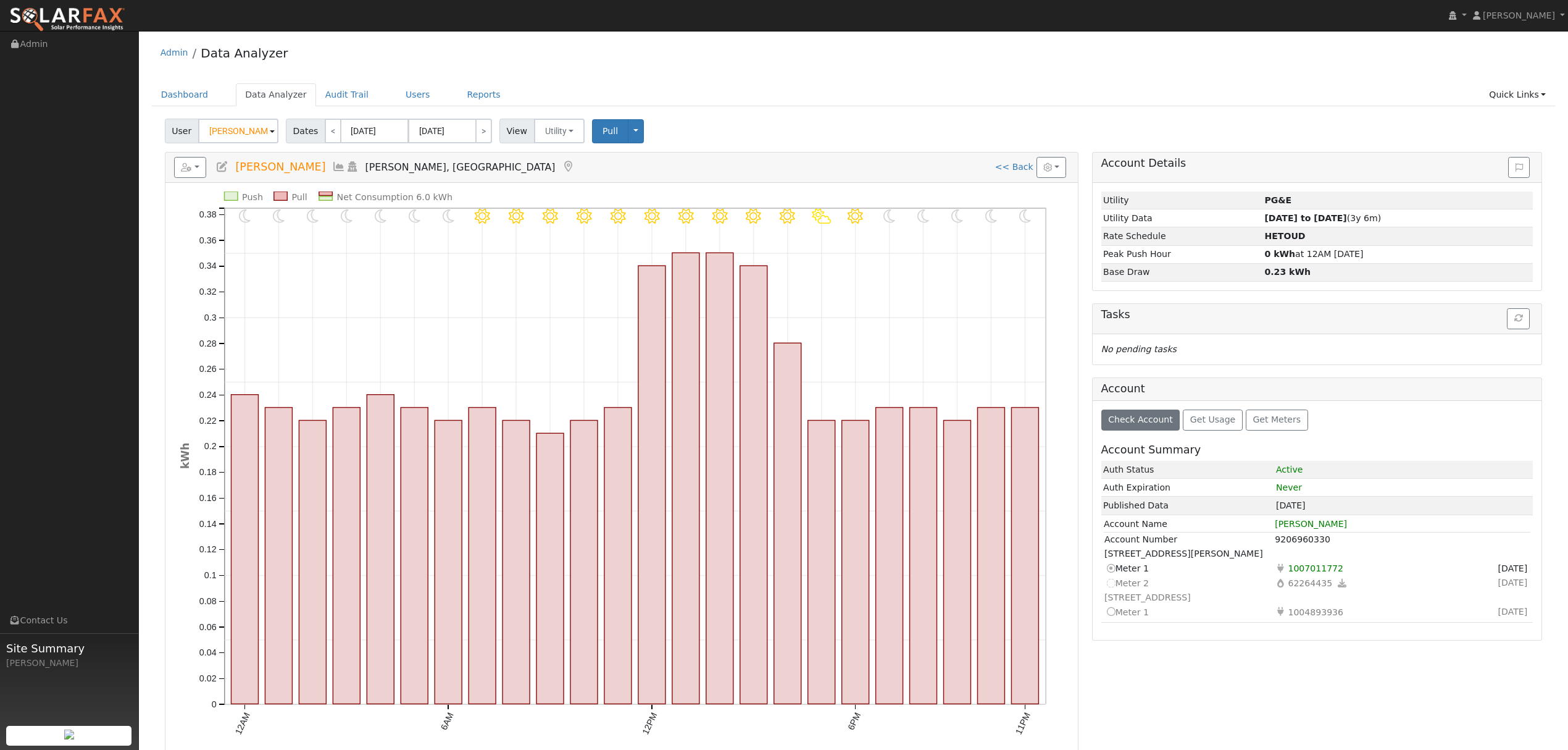
click at [341, 166] on icon at bounding box center [338, 167] width 13 height 11
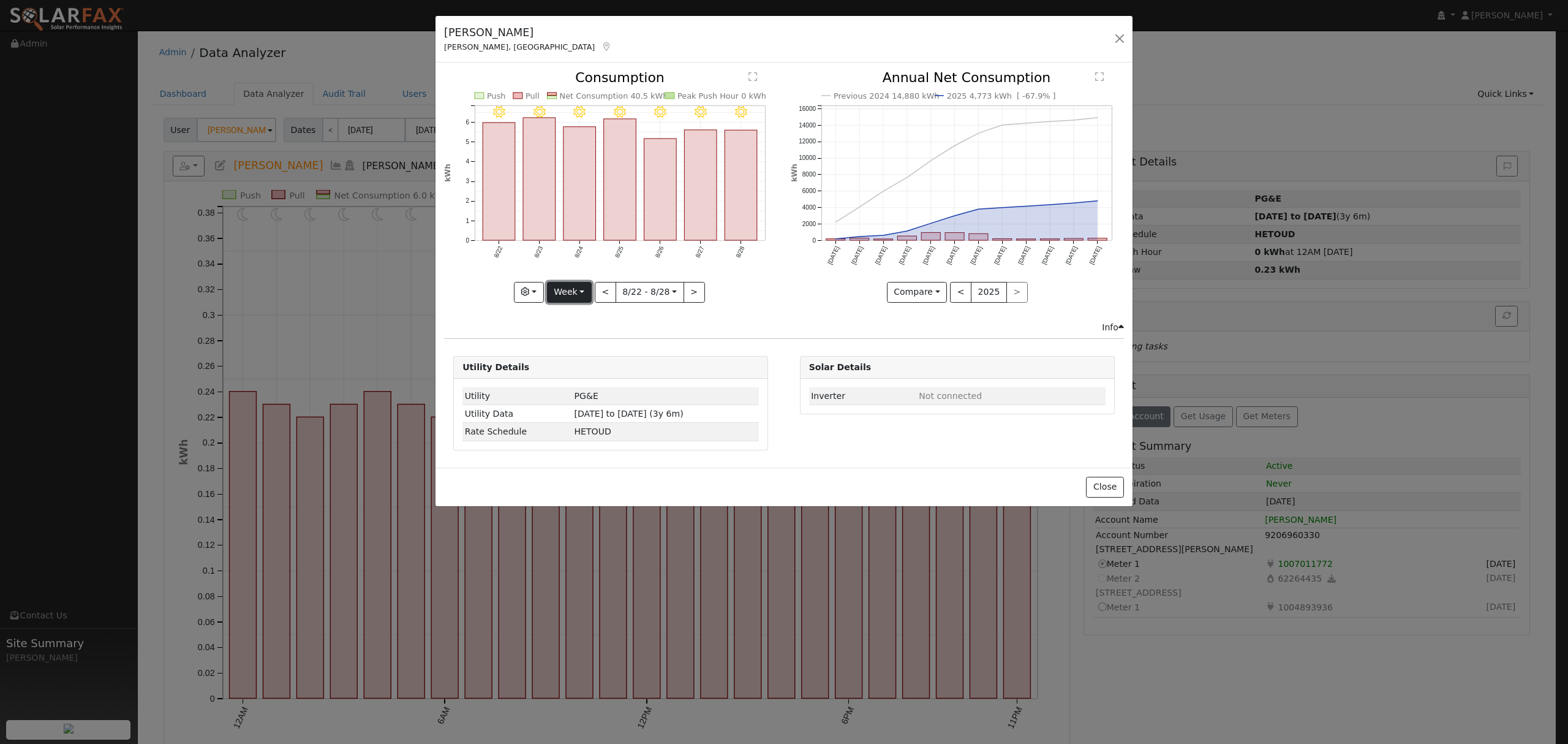
click at [565, 289] on button "Week" at bounding box center [570, 293] width 45 height 21
click at [575, 372] on link "Year" at bounding box center [590, 369] width 86 height 17
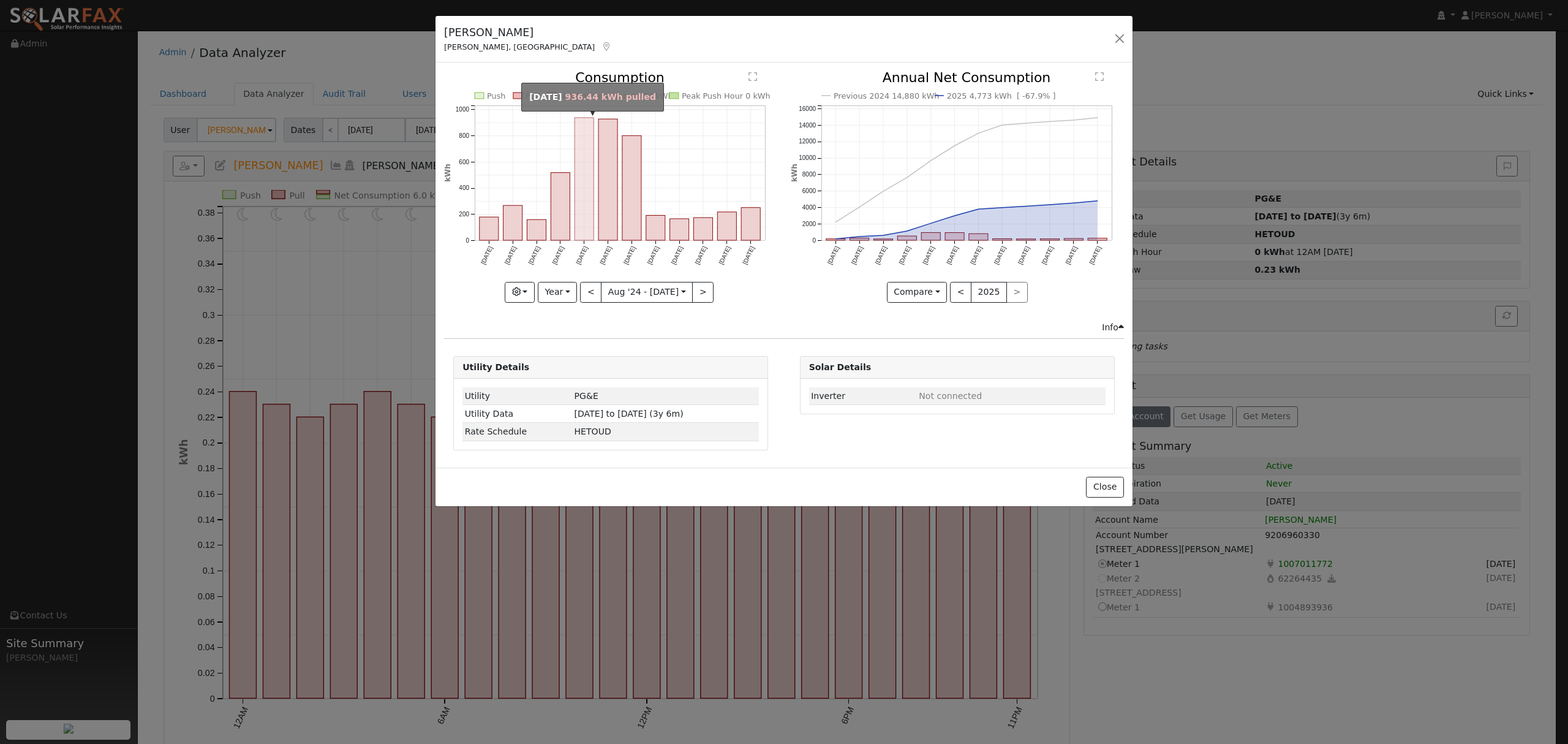
click at [587, 150] on rect "onclick=""" at bounding box center [584, 179] width 19 height 122
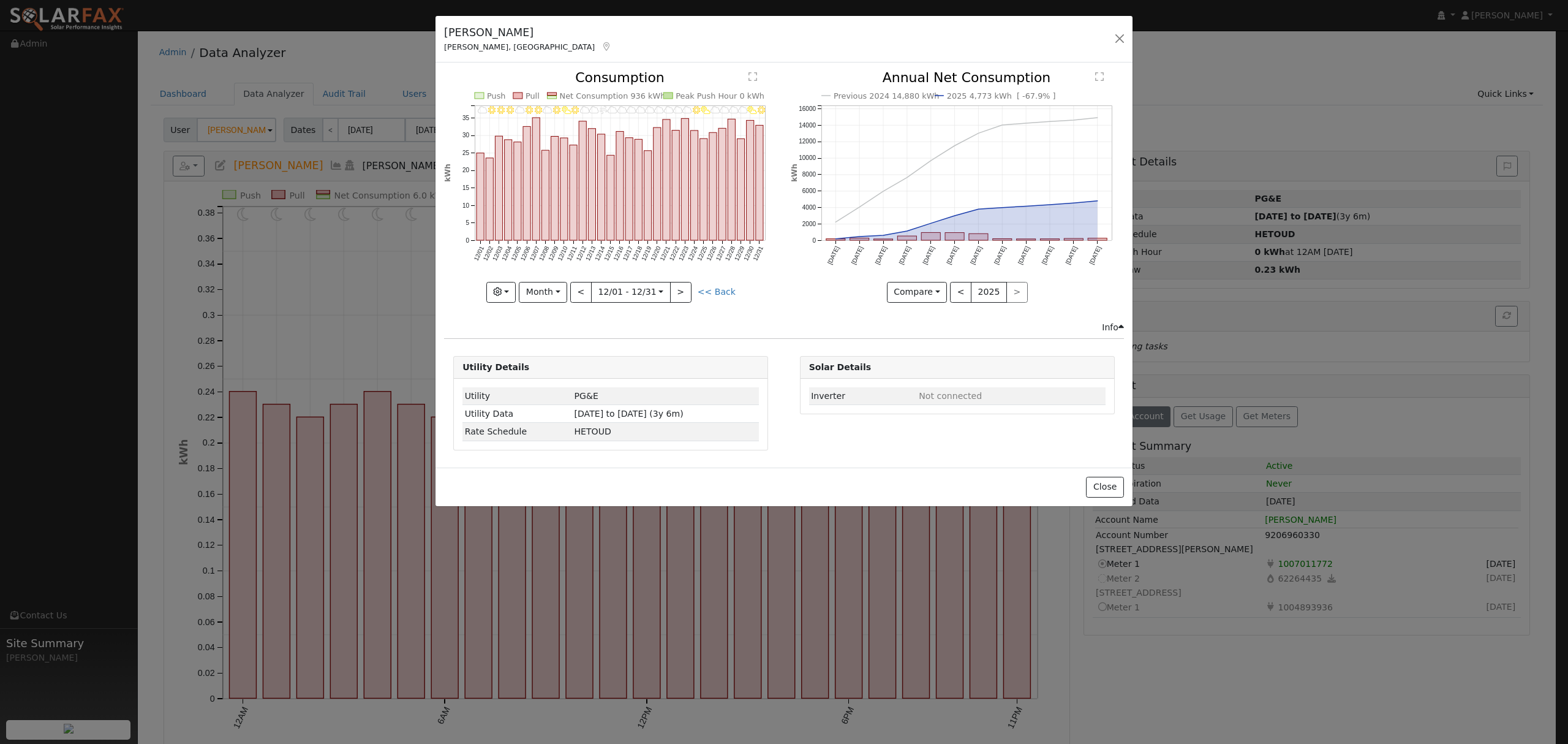
click at [770, 54] on div "[PERSON_NAME], [GEOGRAPHIC_DATA] Default Account Default Account [STREET_ADDRES…" at bounding box center [784, 40] width 697 height 47
click at [556, 297] on button "Month" at bounding box center [543, 293] width 48 height 21
click at [553, 372] on link "Year" at bounding box center [562, 369] width 86 height 17
type input "[DATE]"
